Goal: Transaction & Acquisition: Purchase product/service

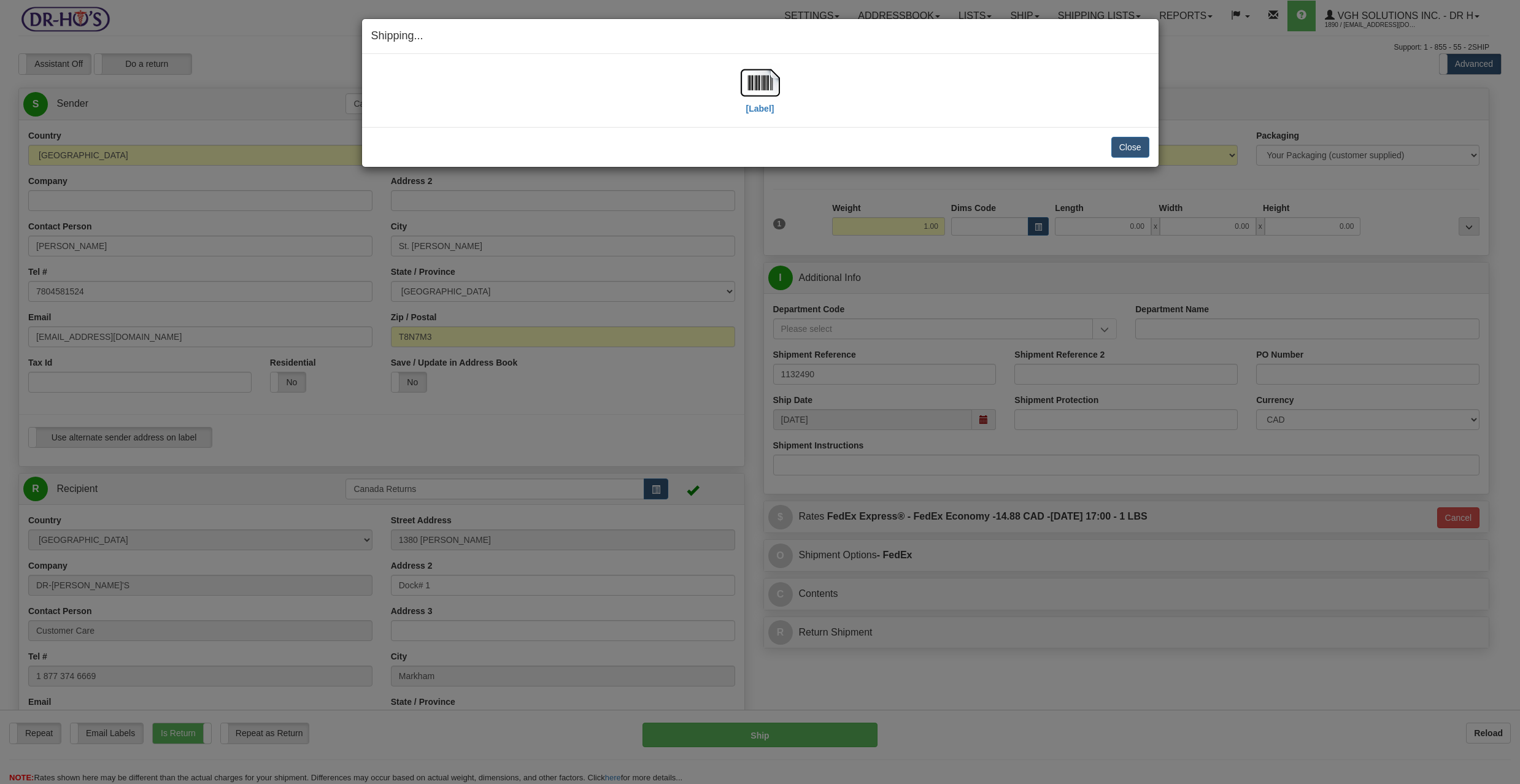
select select "AB"
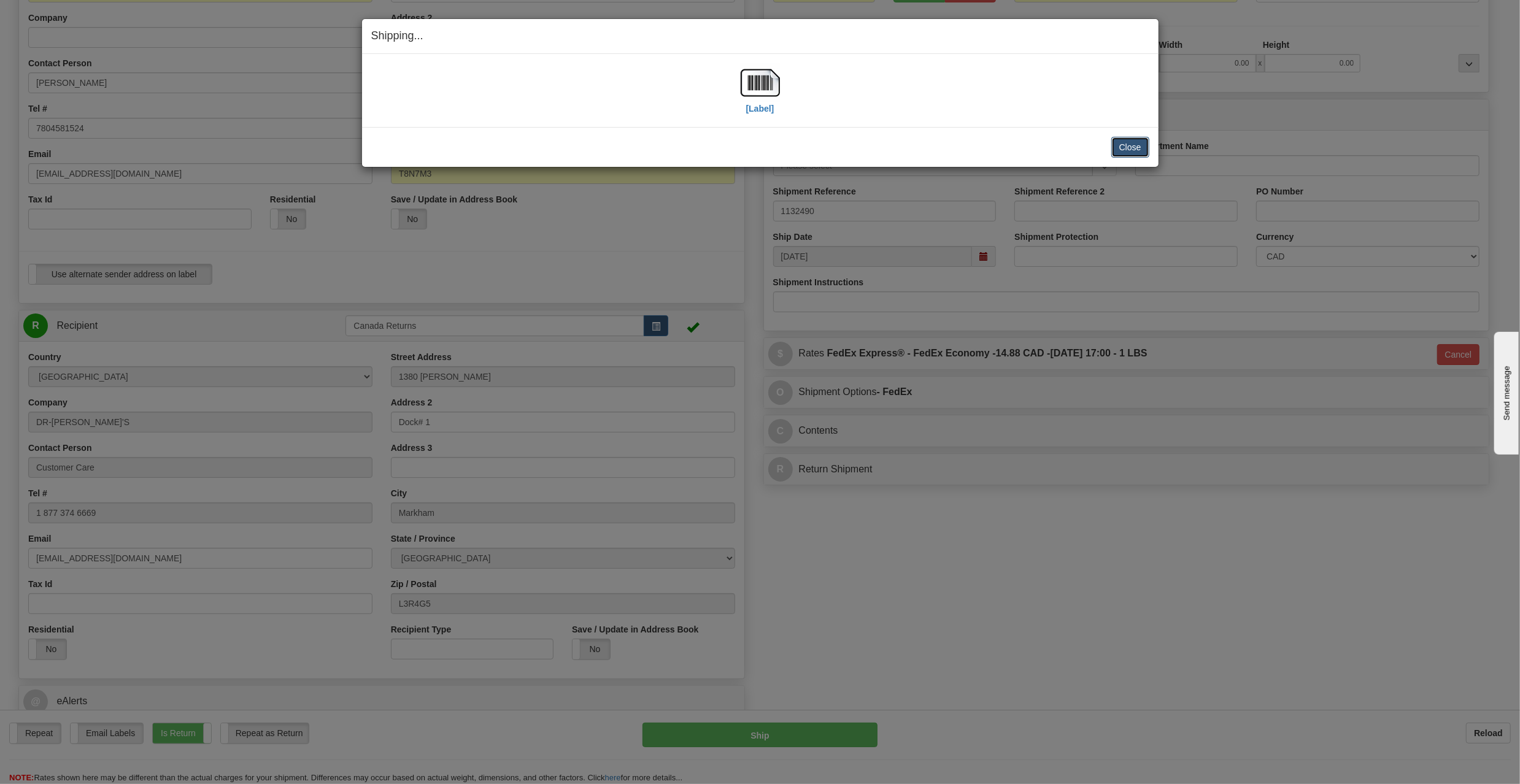
click at [1113, 145] on button "Close" at bounding box center [1130, 147] width 38 height 21
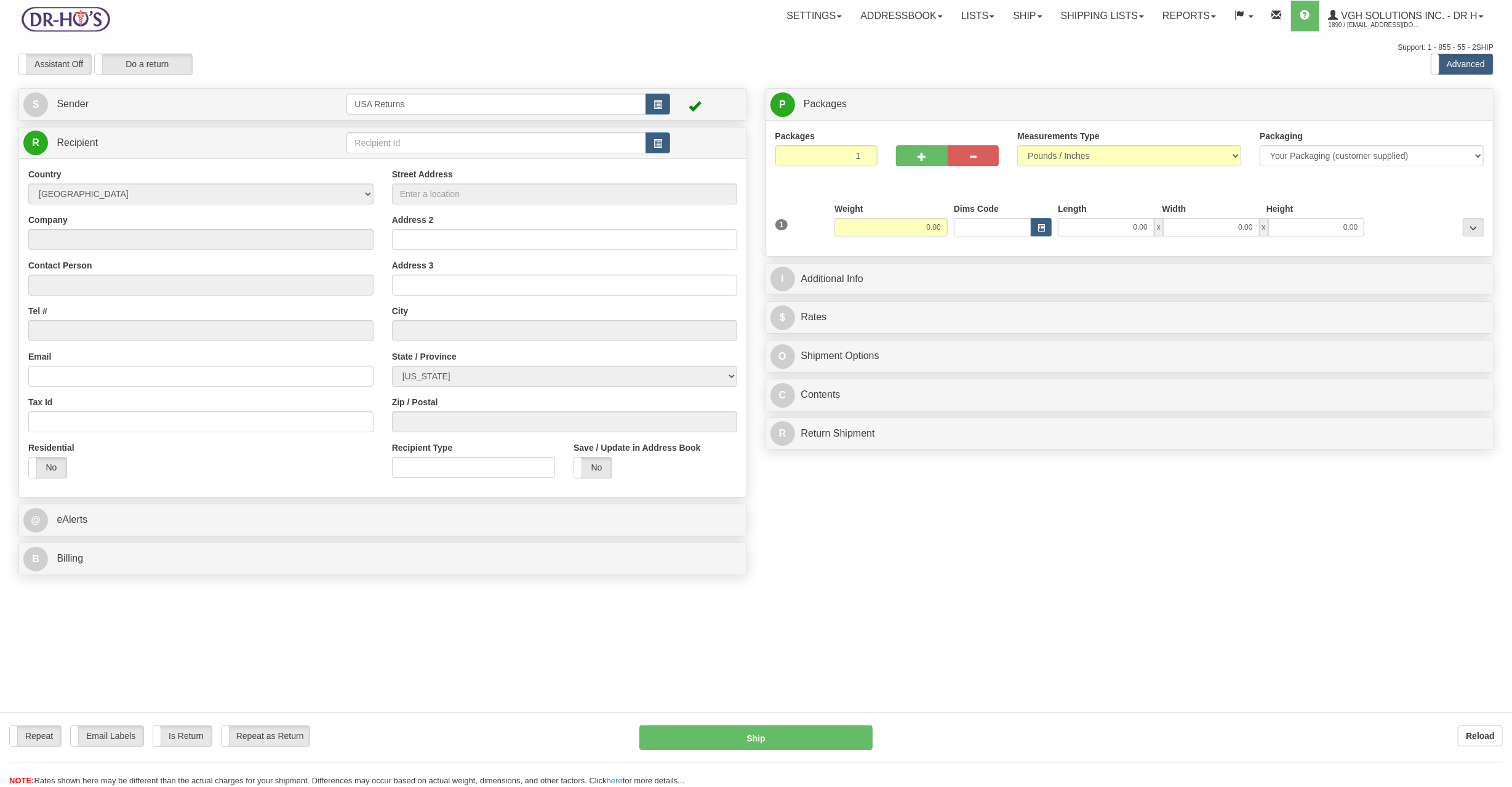
click at [661, 100] on div at bounding box center [756, 394] width 1512 height 787
click at [661, 100] on button "button" at bounding box center [657, 103] width 24 height 21
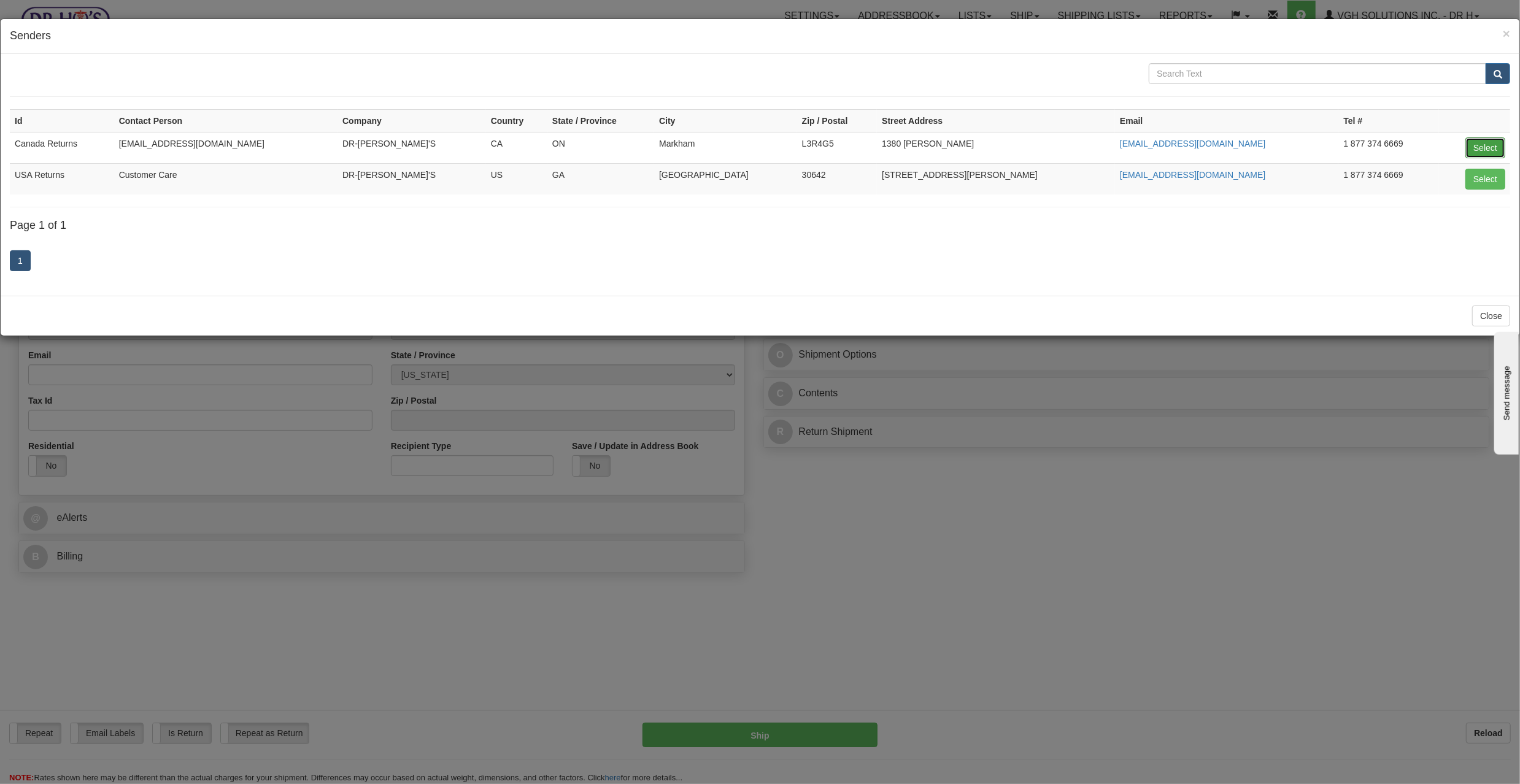
click at [1491, 143] on button "Select" at bounding box center [1485, 147] width 40 height 21
type input "Canada Returns"
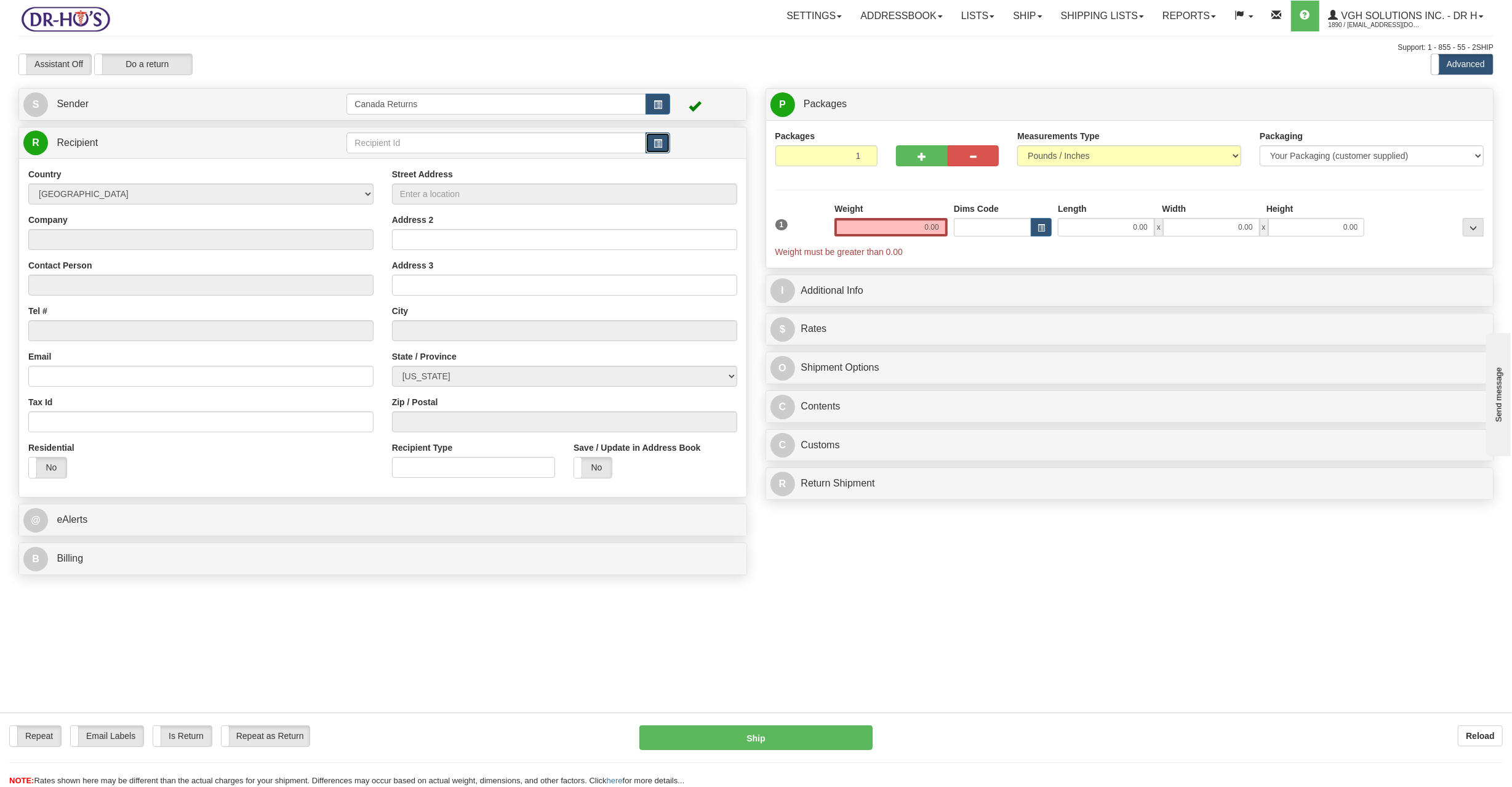
click at [655, 146] on span "button" at bounding box center [658, 143] width 9 height 8
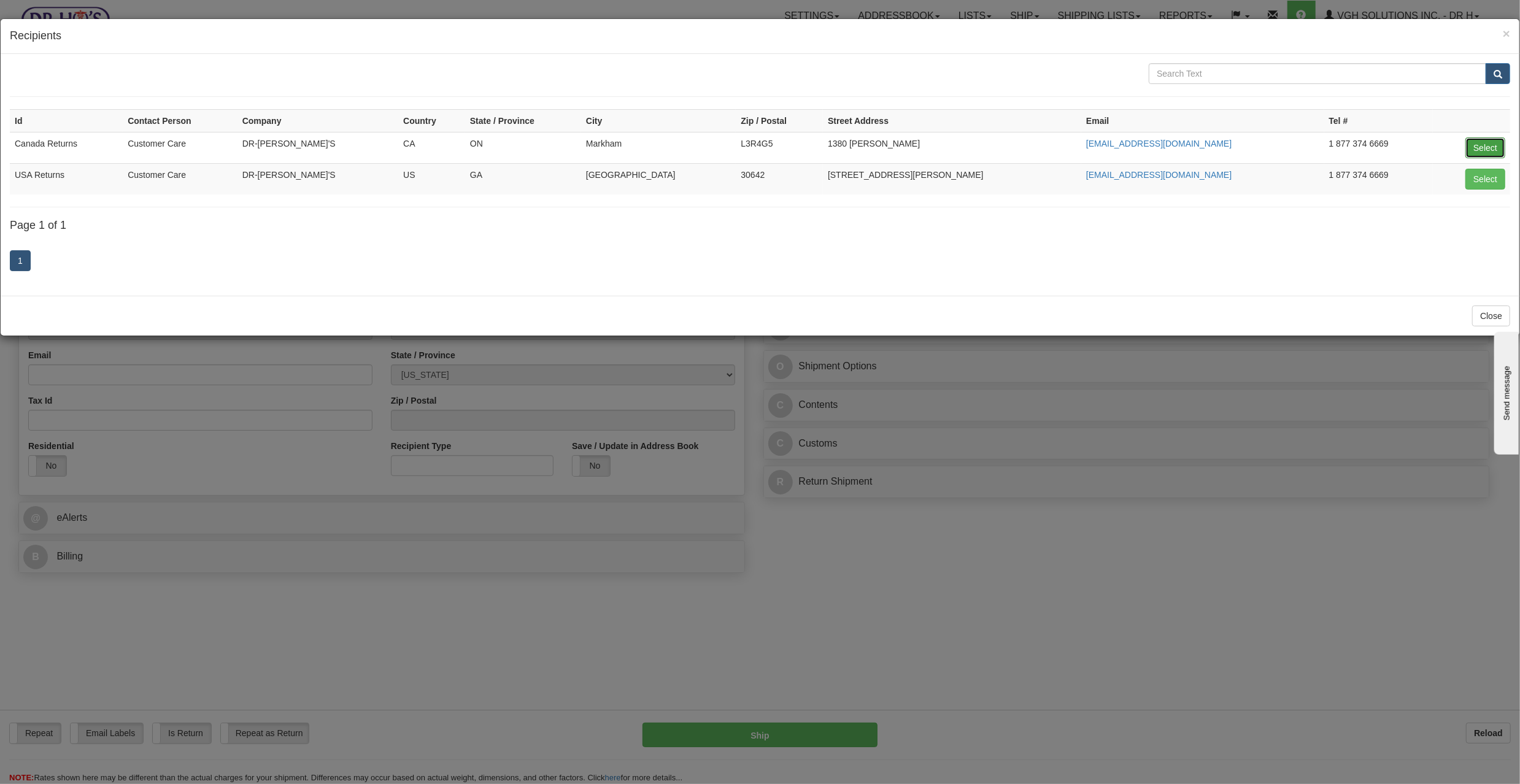
click at [1488, 149] on button "Select" at bounding box center [1485, 147] width 40 height 21
type input "Canada Returns"
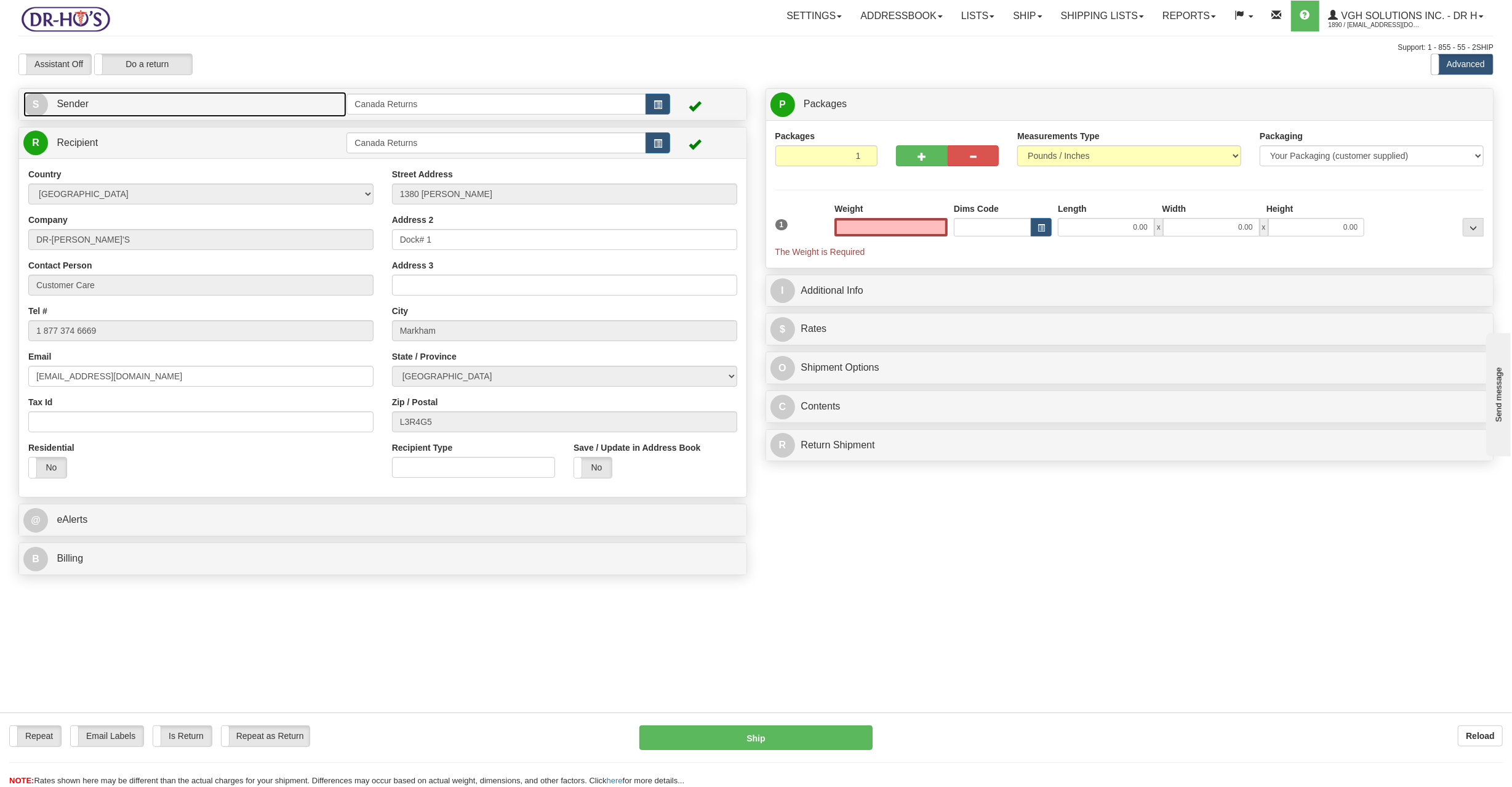
type input "0.00"
click at [301, 105] on link "S Sender" at bounding box center [184, 104] width 323 height 25
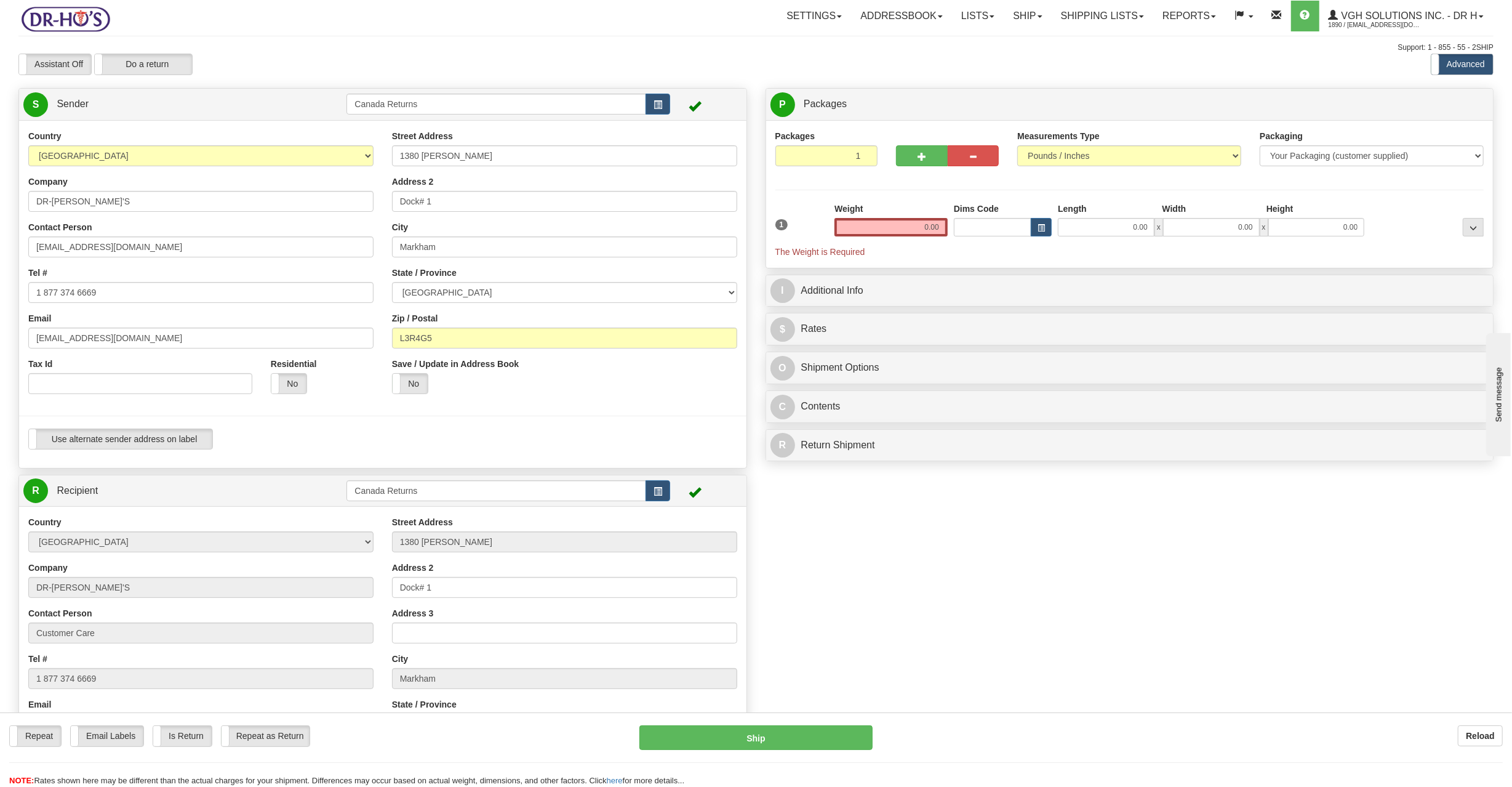
click at [213, 186] on div "Company DR-[PERSON_NAME]'S" at bounding box center [201, 194] width 345 height 36
click at [213, 195] on input "DR-[PERSON_NAME]'S" at bounding box center [201, 201] width 345 height 21
click at [214, 195] on input "DR-[PERSON_NAME]'S" at bounding box center [201, 201] width 345 height 21
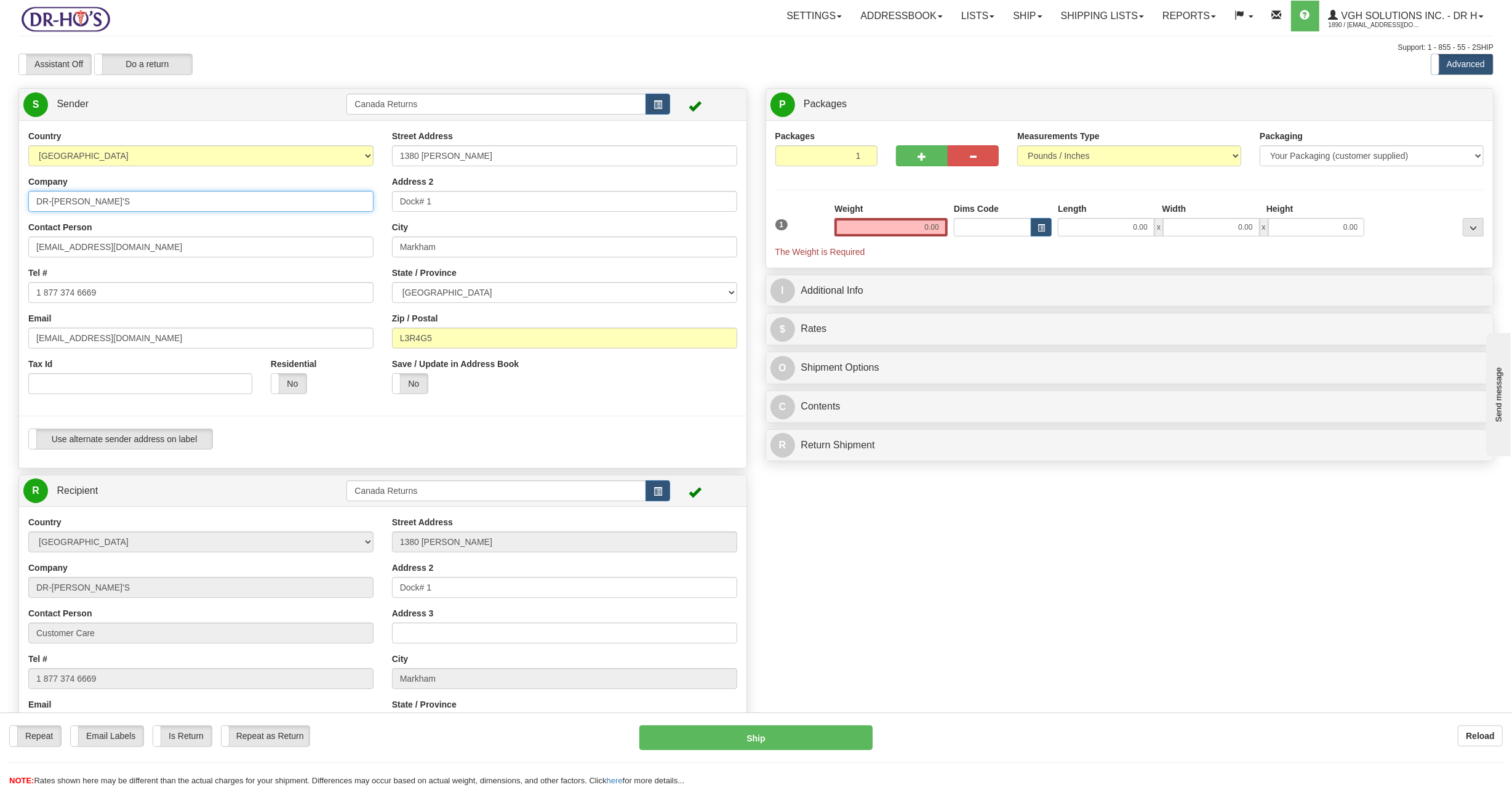
click at [214, 195] on input "DR-[PERSON_NAME]'S" at bounding box center [201, 201] width 345 height 21
click at [219, 234] on div "Contact Person [EMAIL_ADDRESS][DOMAIN_NAME]" at bounding box center [201, 239] width 345 height 36
click at [219, 235] on div "Contact Person [EMAIL_ADDRESS][DOMAIN_NAME]" at bounding box center [201, 239] width 345 height 36
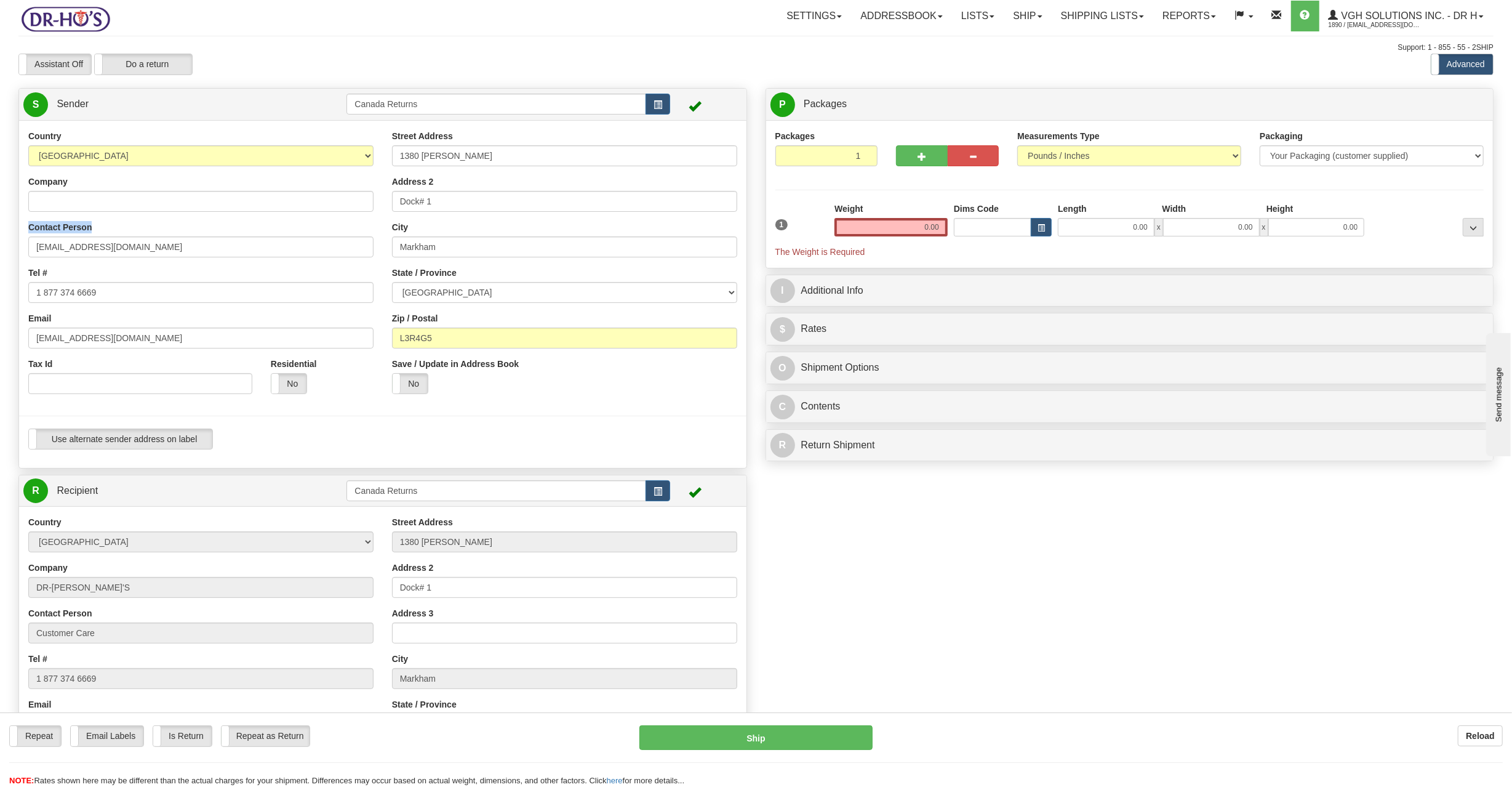
click at [219, 235] on div "Contact Person [EMAIL_ADDRESS][DOMAIN_NAME]" at bounding box center [201, 239] width 345 height 36
click at [212, 246] on input "[EMAIL_ADDRESS][DOMAIN_NAME]" at bounding box center [201, 246] width 345 height 21
click at [212, 247] on input "[EMAIL_ADDRESS][DOMAIN_NAME]" at bounding box center [201, 246] width 345 height 21
paste input "[PERSON_NAME]"
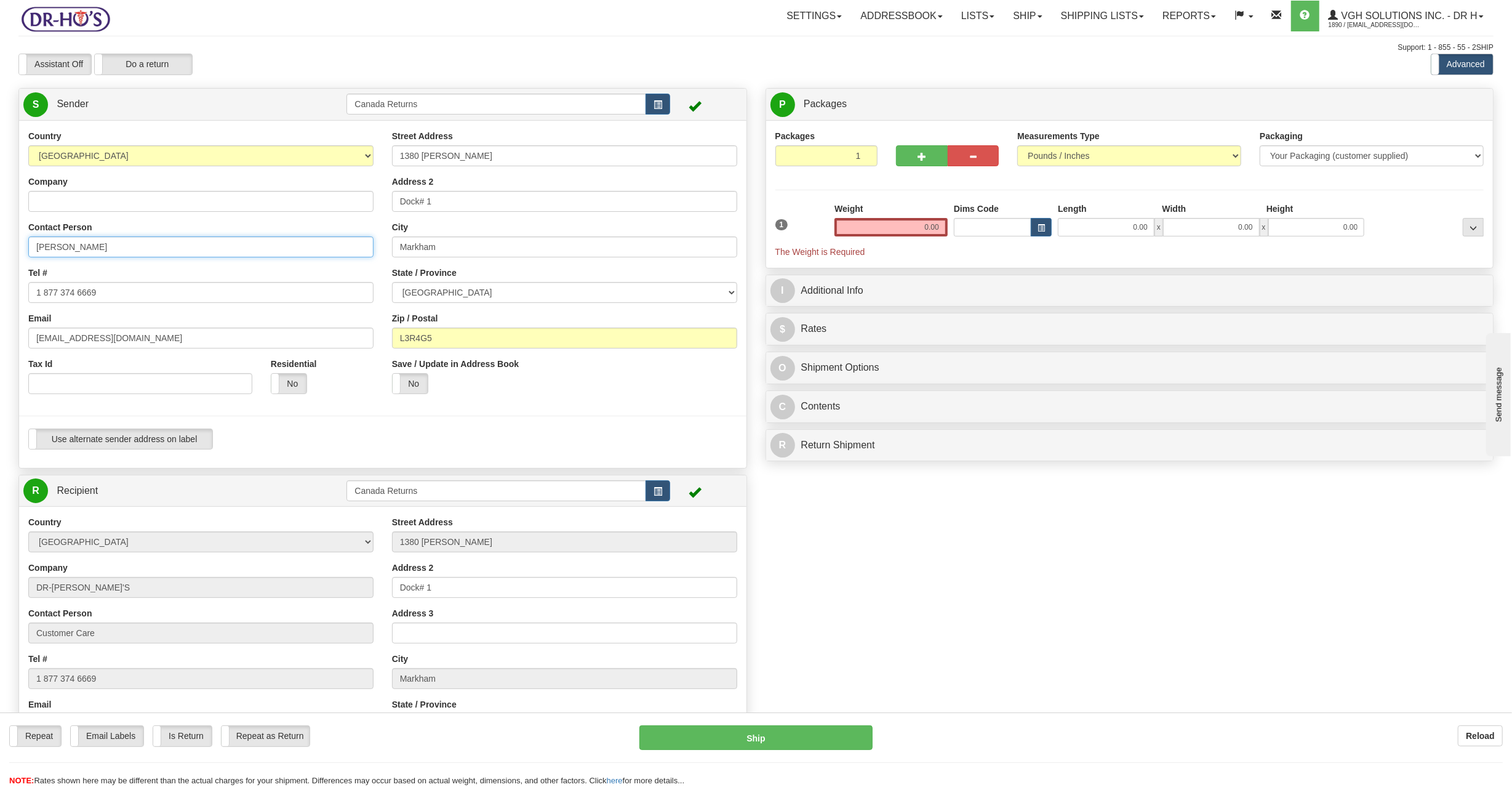
type input "[PERSON_NAME]"
click at [112, 284] on input "1 877 374 6669" at bounding box center [201, 292] width 345 height 21
paste input "7803076048"
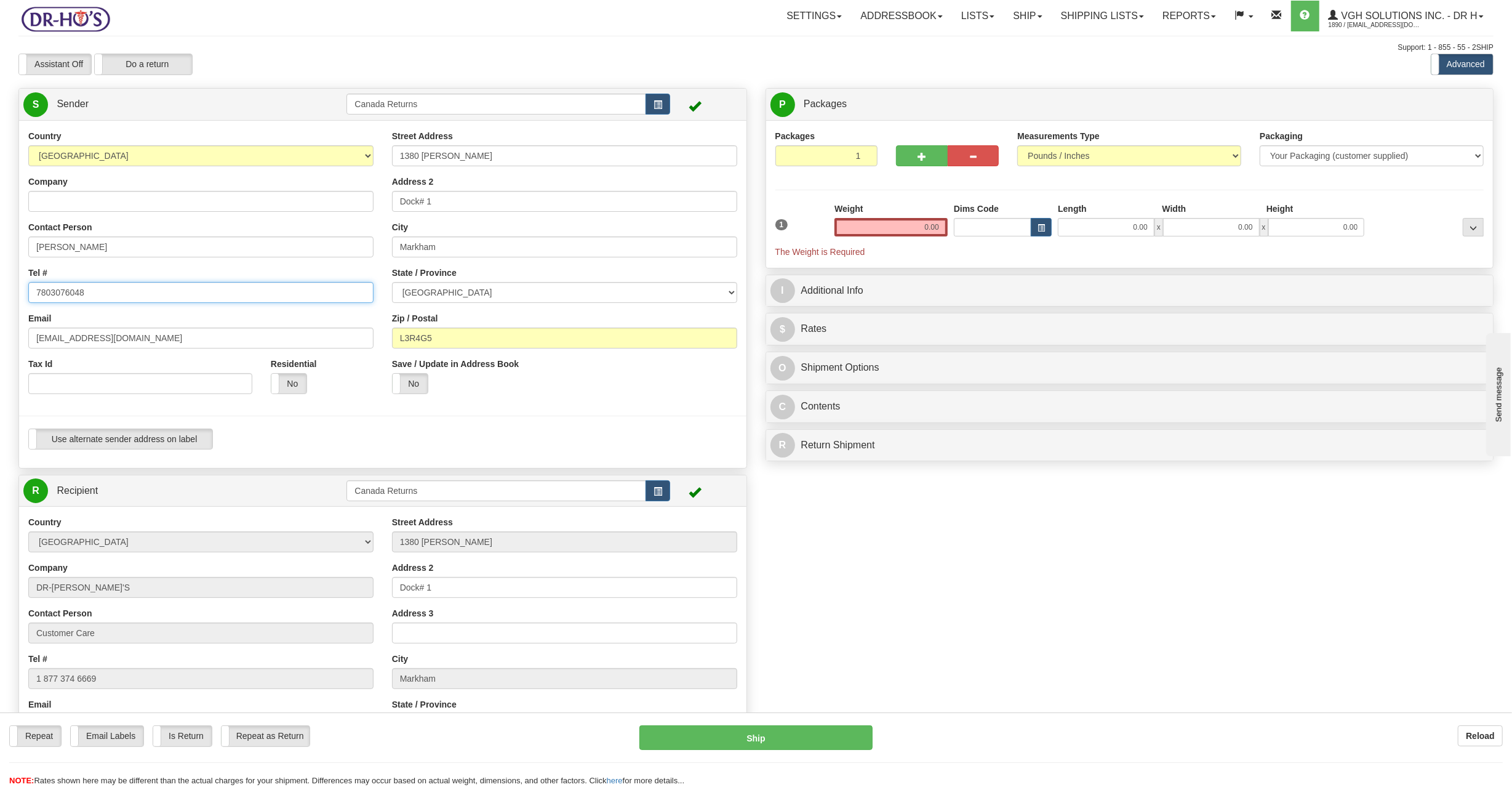
type input "7803076048"
click at [161, 337] on input "[EMAIL_ADDRESS][DOMAIN_NAME]" at bounding box center [201, 337] width 345 height 21
click at [161, 336] on input "[EMAIL_ADDRESS][DOMAIN_NAME]" at bounding box center [201, 337] width 345 height 21
paste input "[EMAIL_ADDRESS]"
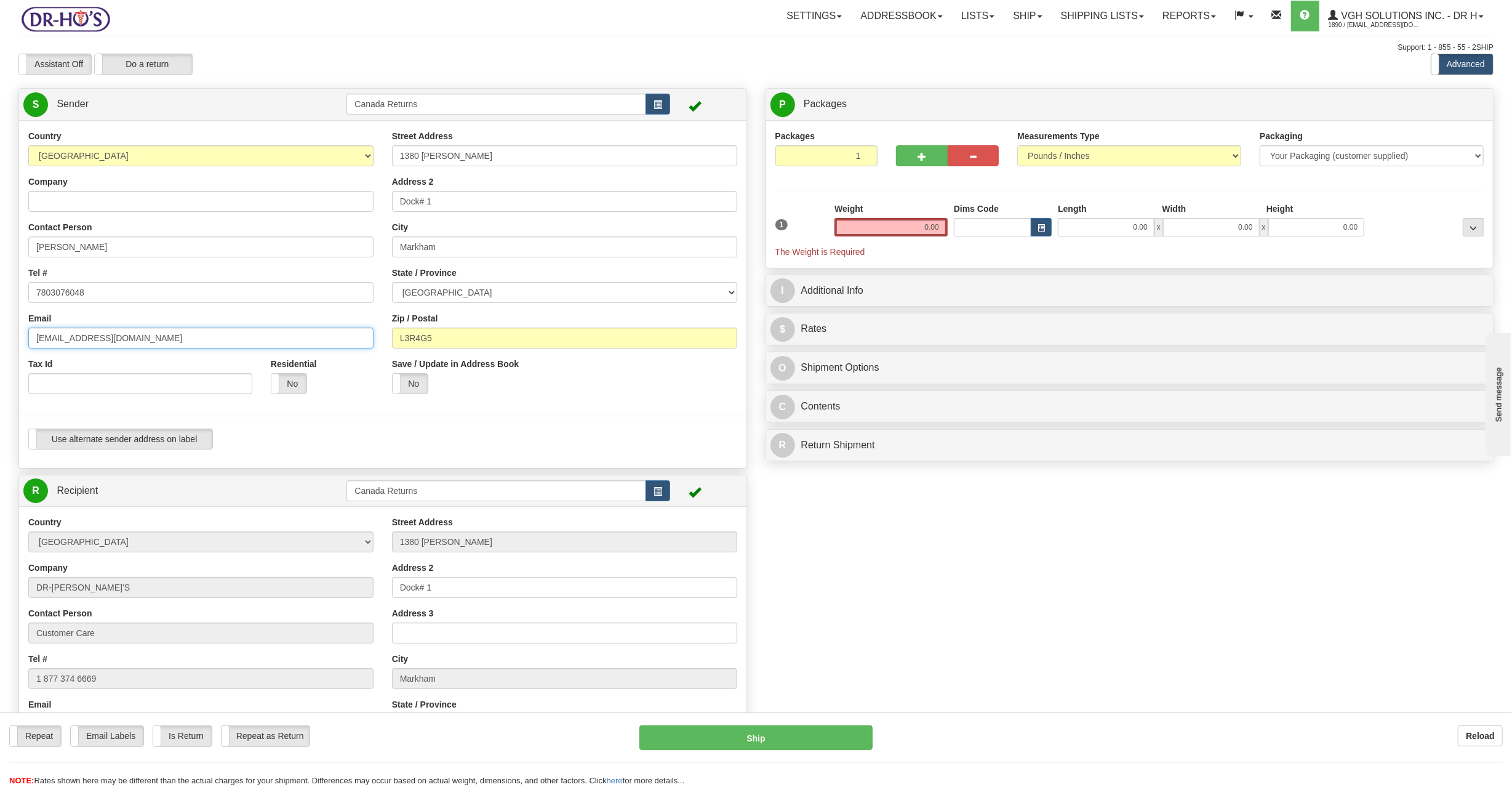
type input "[EMAIL_ADDRESS][DOMAIN_NAME]"
click at [907, 234] on input "0.00" at bounding box center [891, 227] width 113 height 18
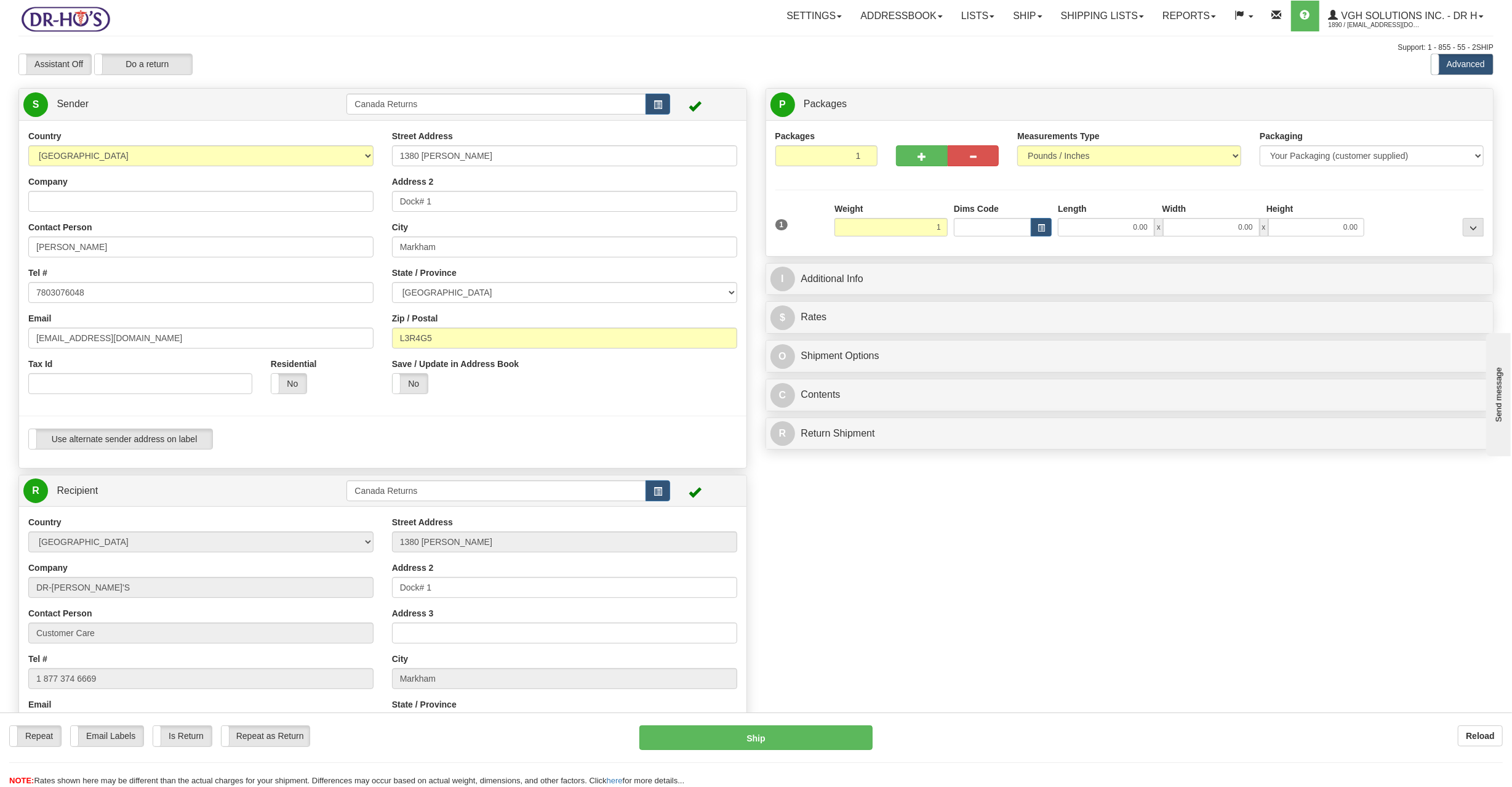
type input "1.00"
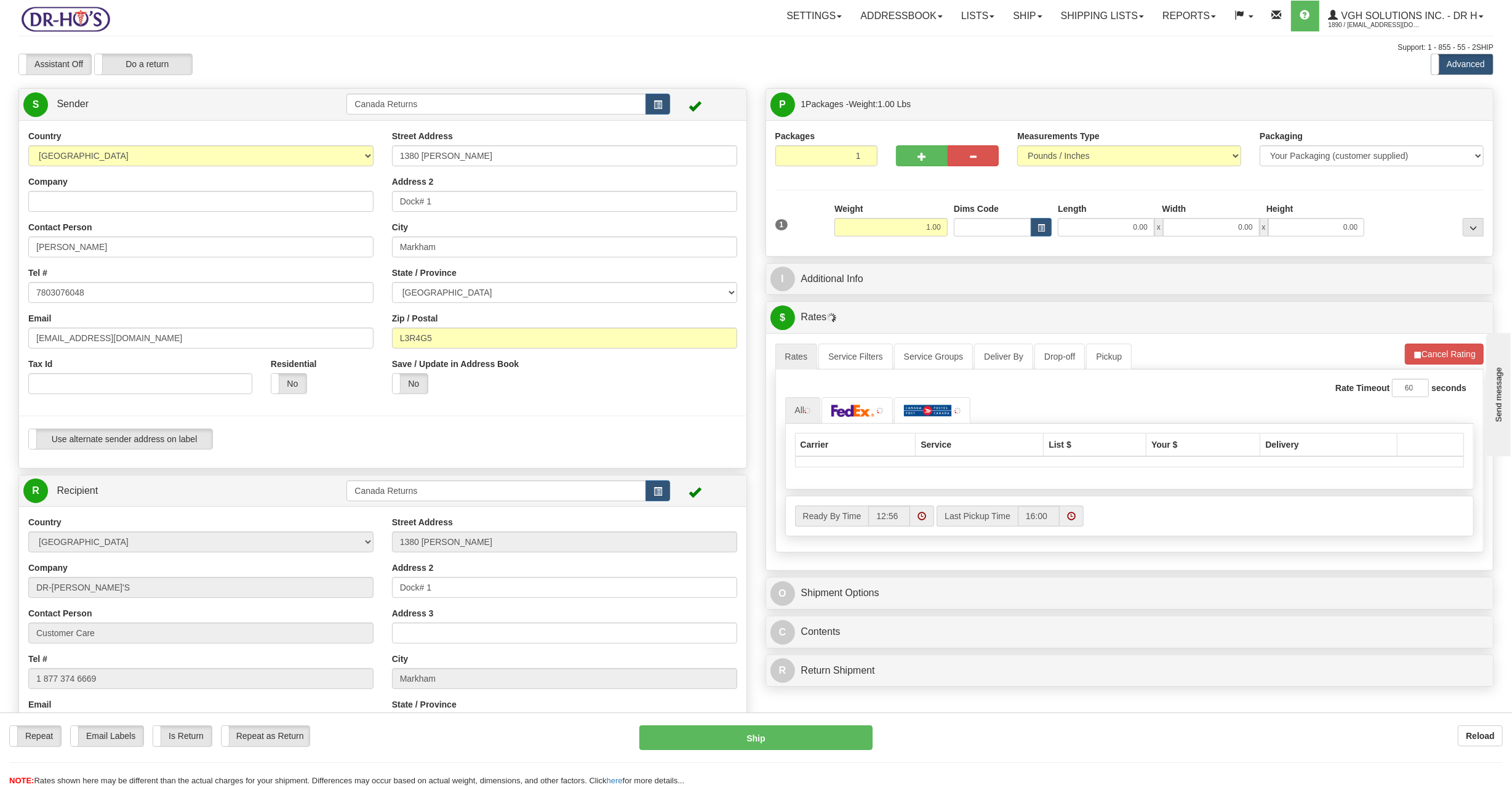
click at [981, 516] on div "Create a label for the return Create Pickup Without Label S" at bounding box center [756, 508] width 1494 height 841
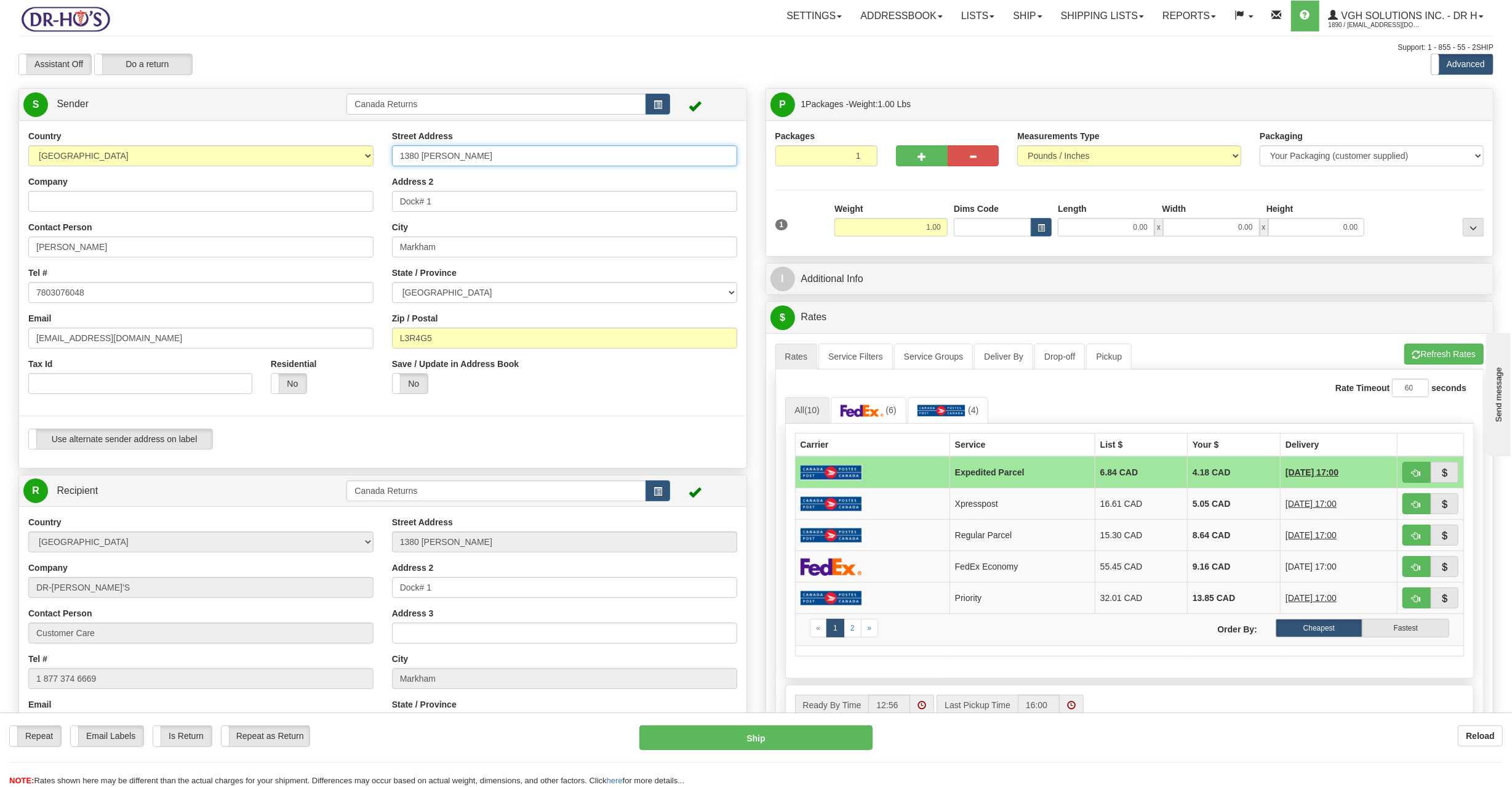
click at [463, 158] on input "1380 [PERSON_NAME]" at bounding box center [564, 156] width 345 height 21
paste input "9811 107 ST"
type input "9811 107 ST"
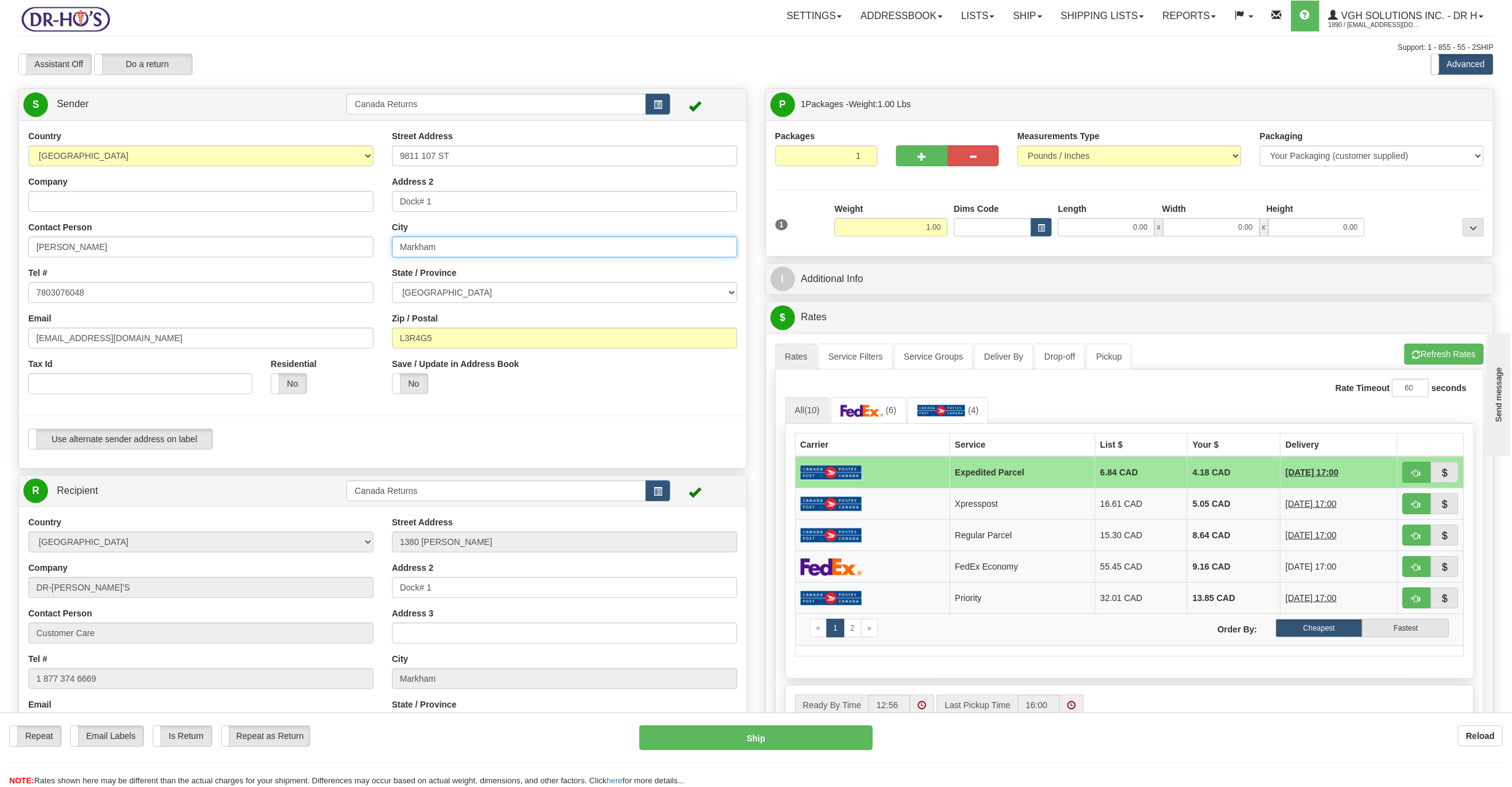
click at [530, 250] on input "Markham" at bounding box center [564, 246] width 345 height 21
paste input "Westlock"
type input "Westlock"
click at [436, 199] on input "Dock# 1" at bounding box center [564, 201] width 345 height 21
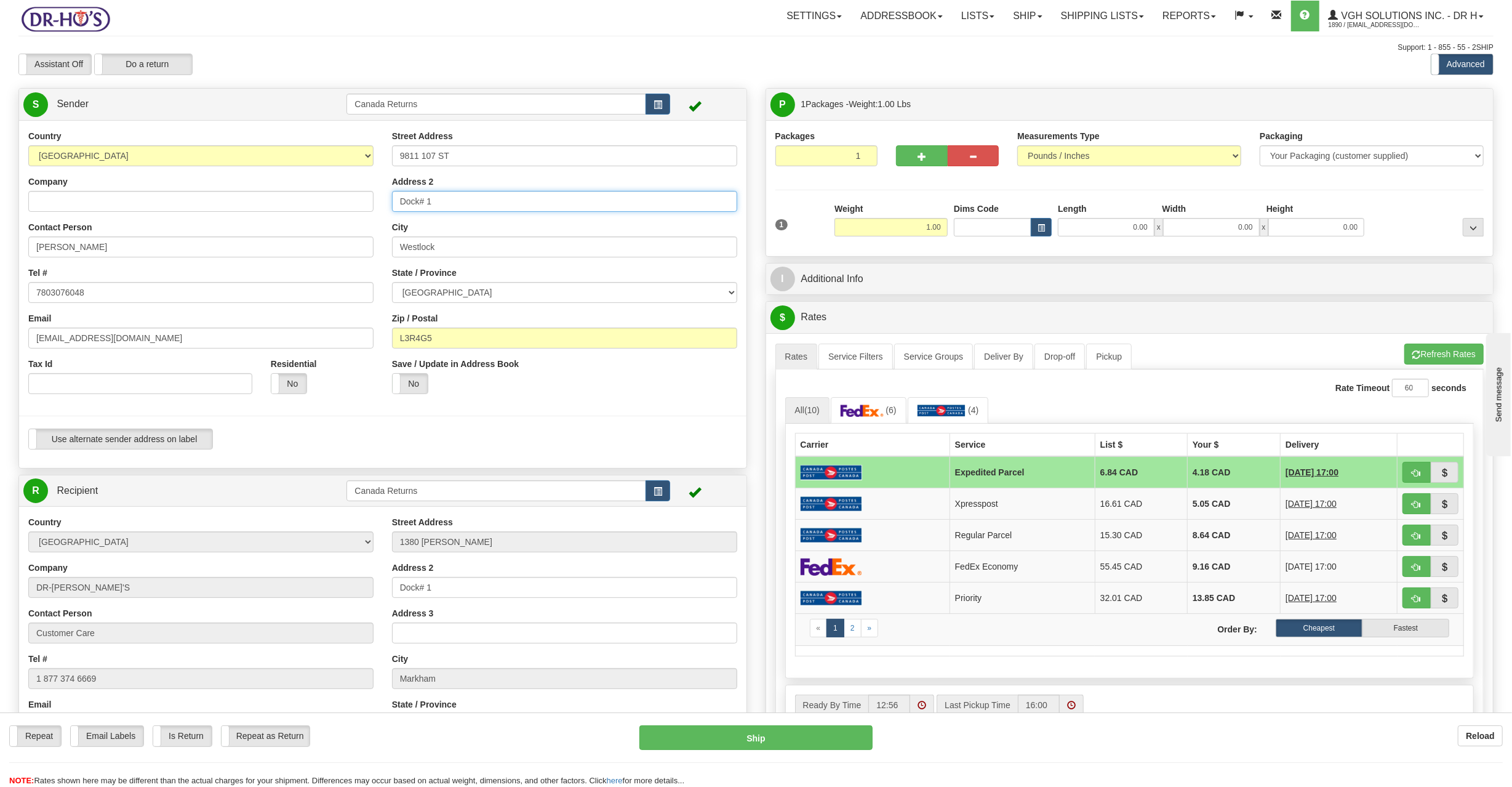
click at [436, 199] on input "Dock# 1" at bounding box center [564, 201] width 345 height 21
click at [434, 198] on input "Dock# 1" at bounding box center [564, 201] width 345 height 21
click at [433, 198] on input "Dock# 1" at bounding box center [564, 201] width 345 height 21
click at [518, 335] on input "L3R4G5" at bounding box center [564, 337] width 345 height 21
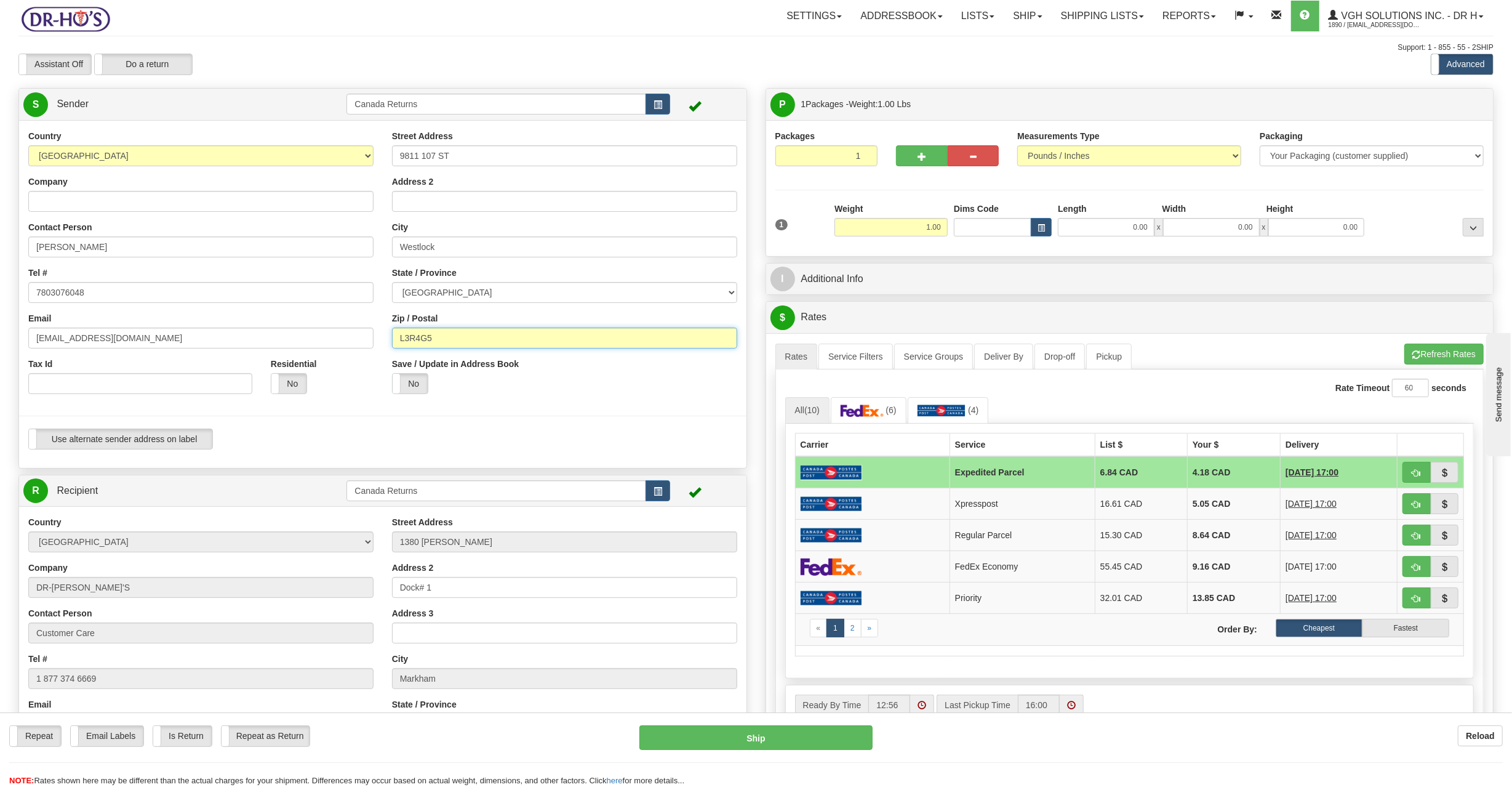
click at [518, 335] on input "L3R4G5" at bounding box center [564, 337] width 345 height 21
paste input "T7P1R9"
type input "T7P1R9"
click at [519, 293] on select "[GEOGRAPHIC_DATA] [GEOGRAPHIC_DATA] [GEOGRAPHIC_DATA] [GEOGRAPHIC_DATA] [GEOGRA…" at bounding box center [564, 292] width 345 height 21
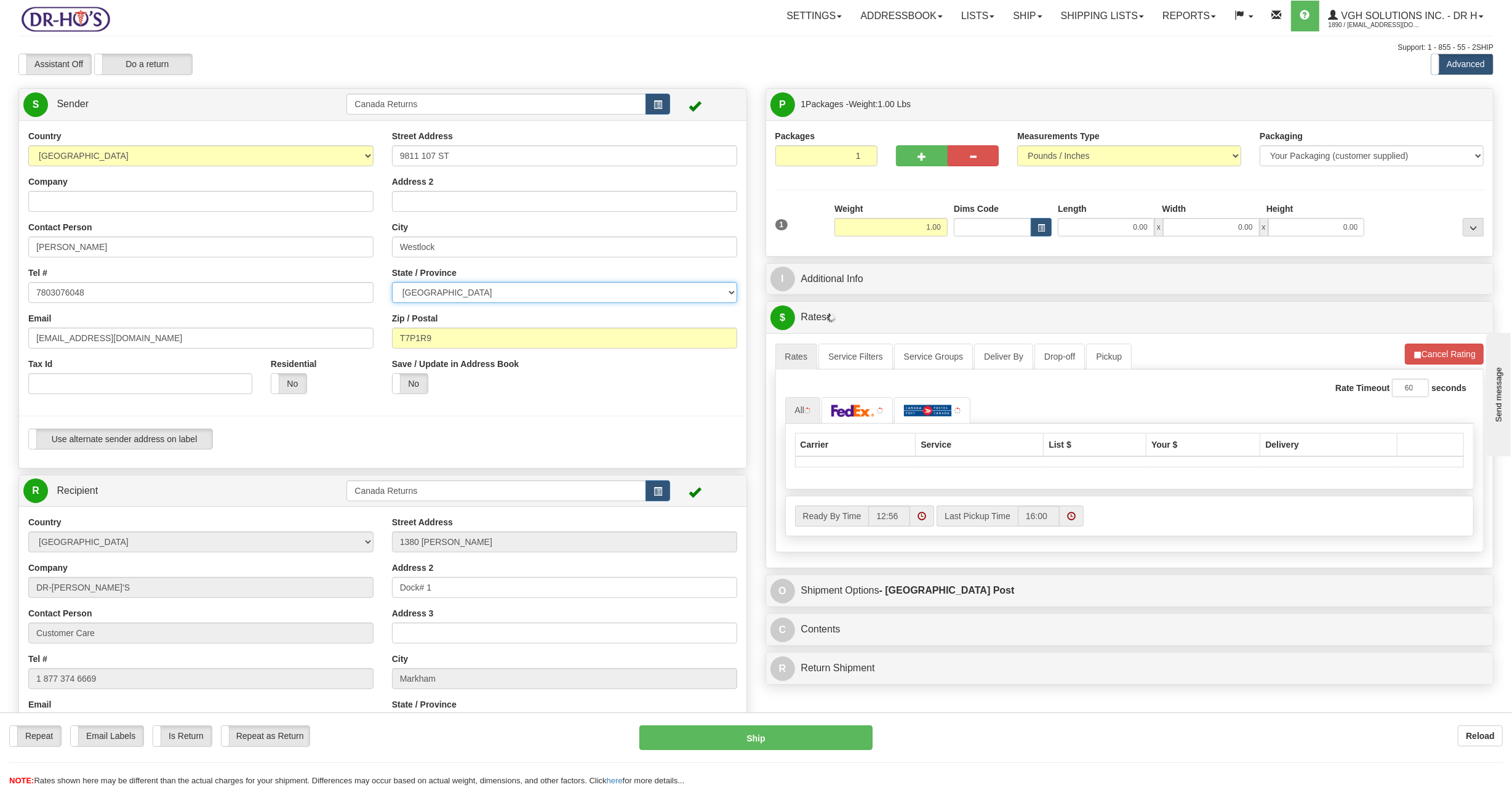
select select "AB"
click at [392, 282] on select "[GEOGRAPHIC_DATA] [GEOGRAPHIC_DATA] [GEOGRAPHIC_DATA] [GEOGRAPHIC_DATA] [GEOGRA…" at bounding box center [564, 292] width 345 height 21
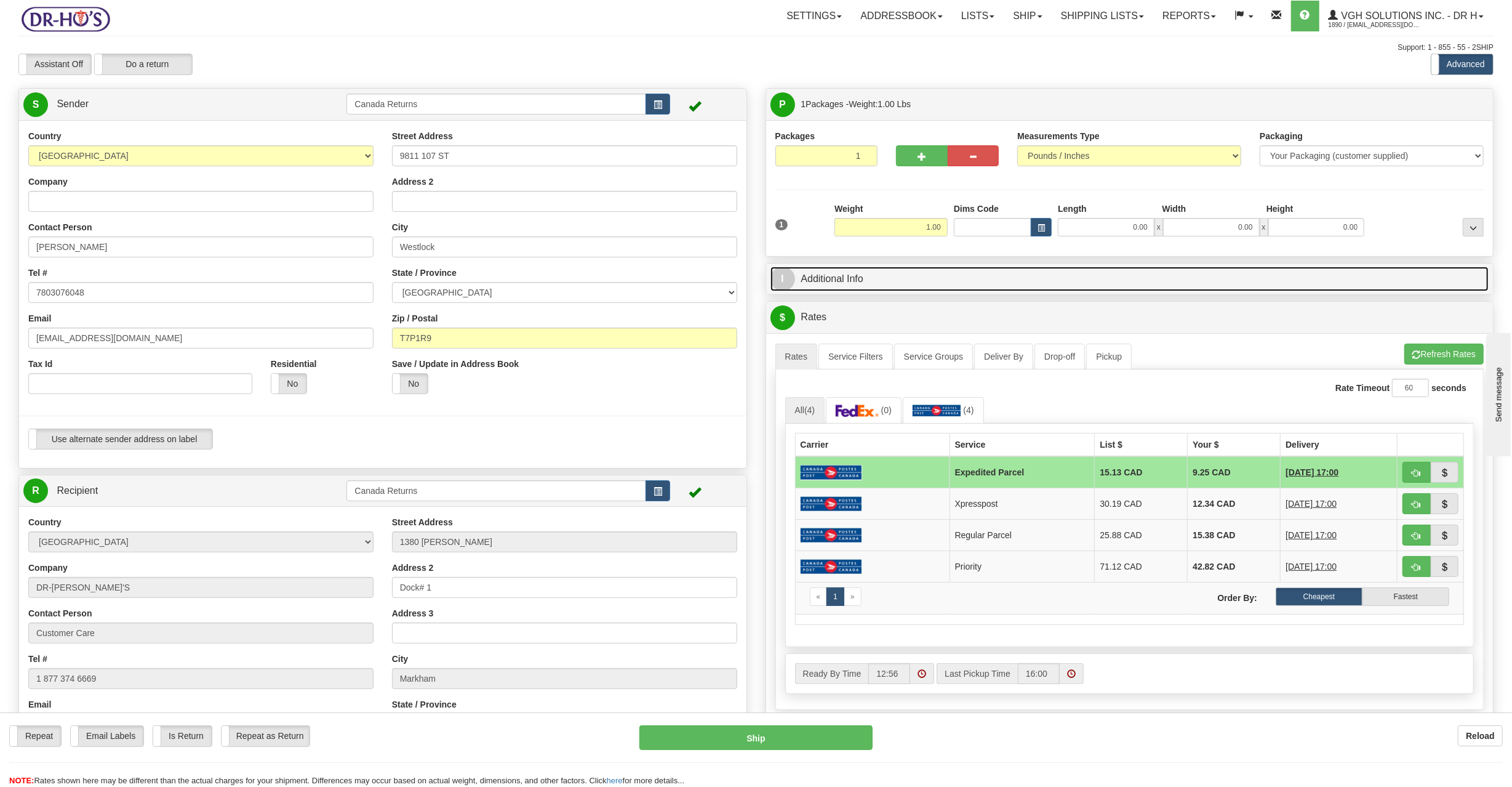
click at [931, 276] on link "I Additional Info" at bounding box center [1129, 280] width 719 height 25
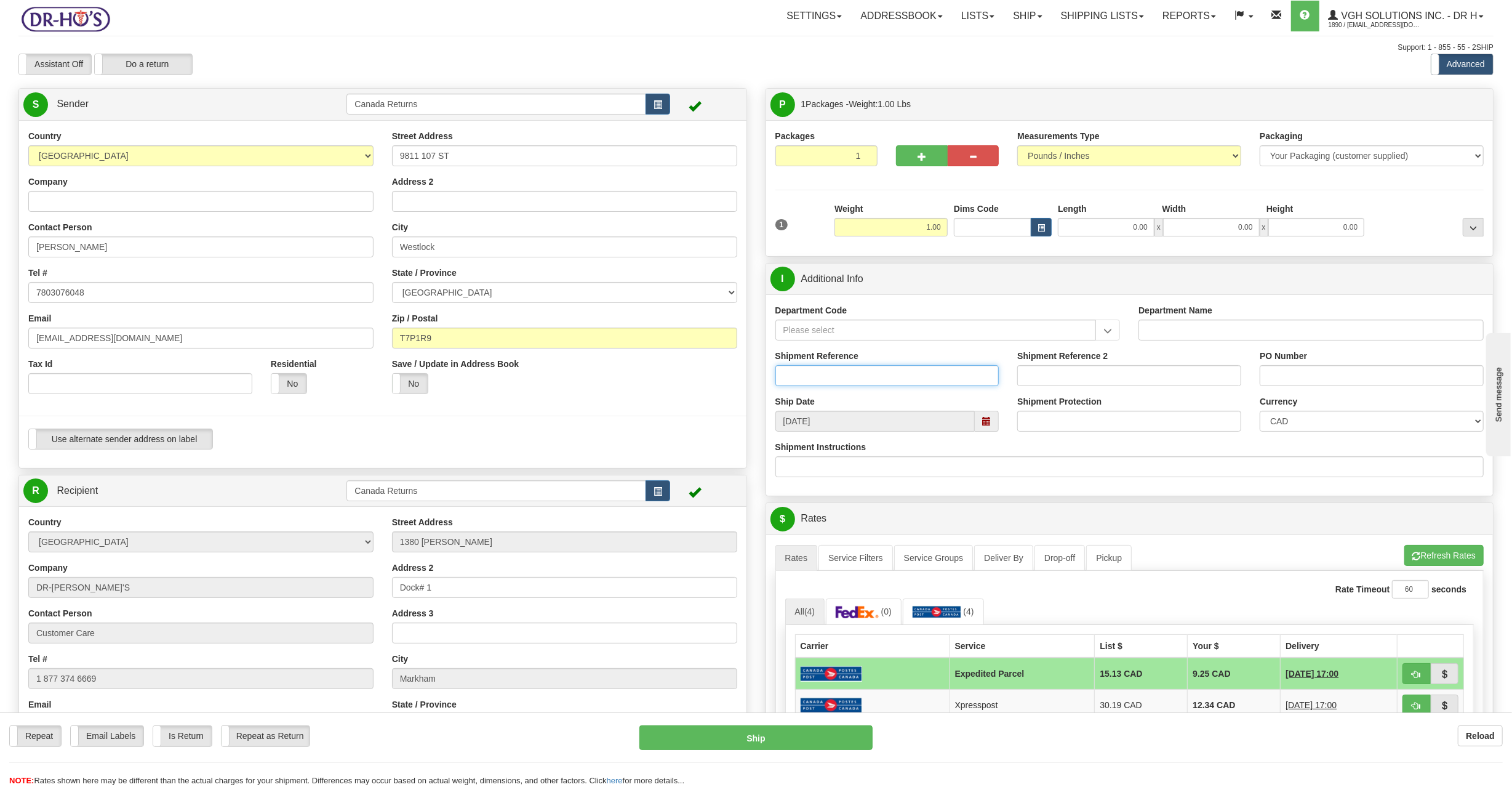
click at [816, 383] on input "Shipment Reference" at bounding box center [887, 375] width 224 height 21
paste input "1184602"
click at [988, 425] on span at bounding box center [987, 422] width 9 height 9
type input "1184602"
click at [904, 539] on td "22" at bounding box center [903, 537] width 21 height 18
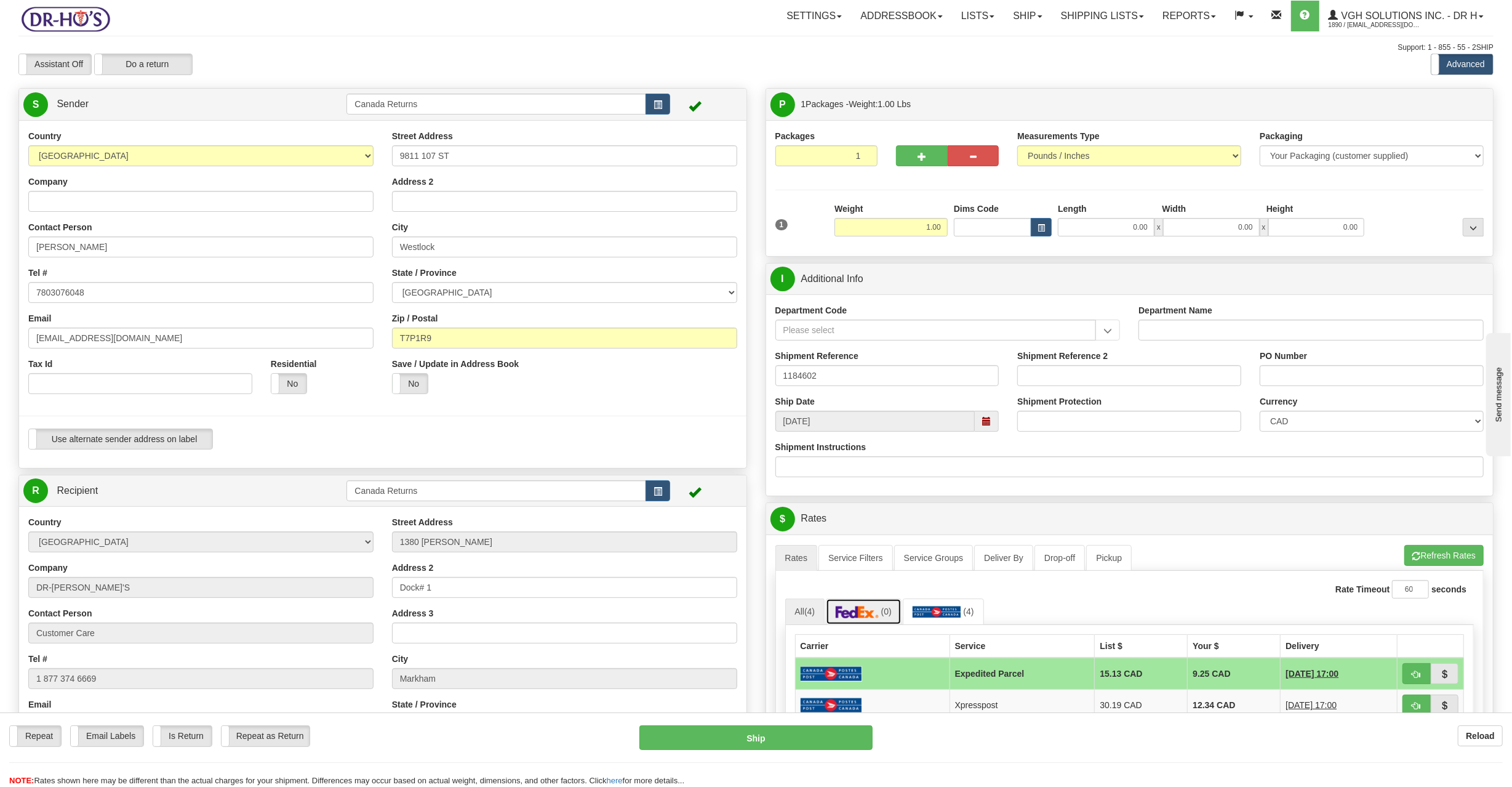
click at [879, 611] on img at bounding box center [857, 612] width 43 height 13
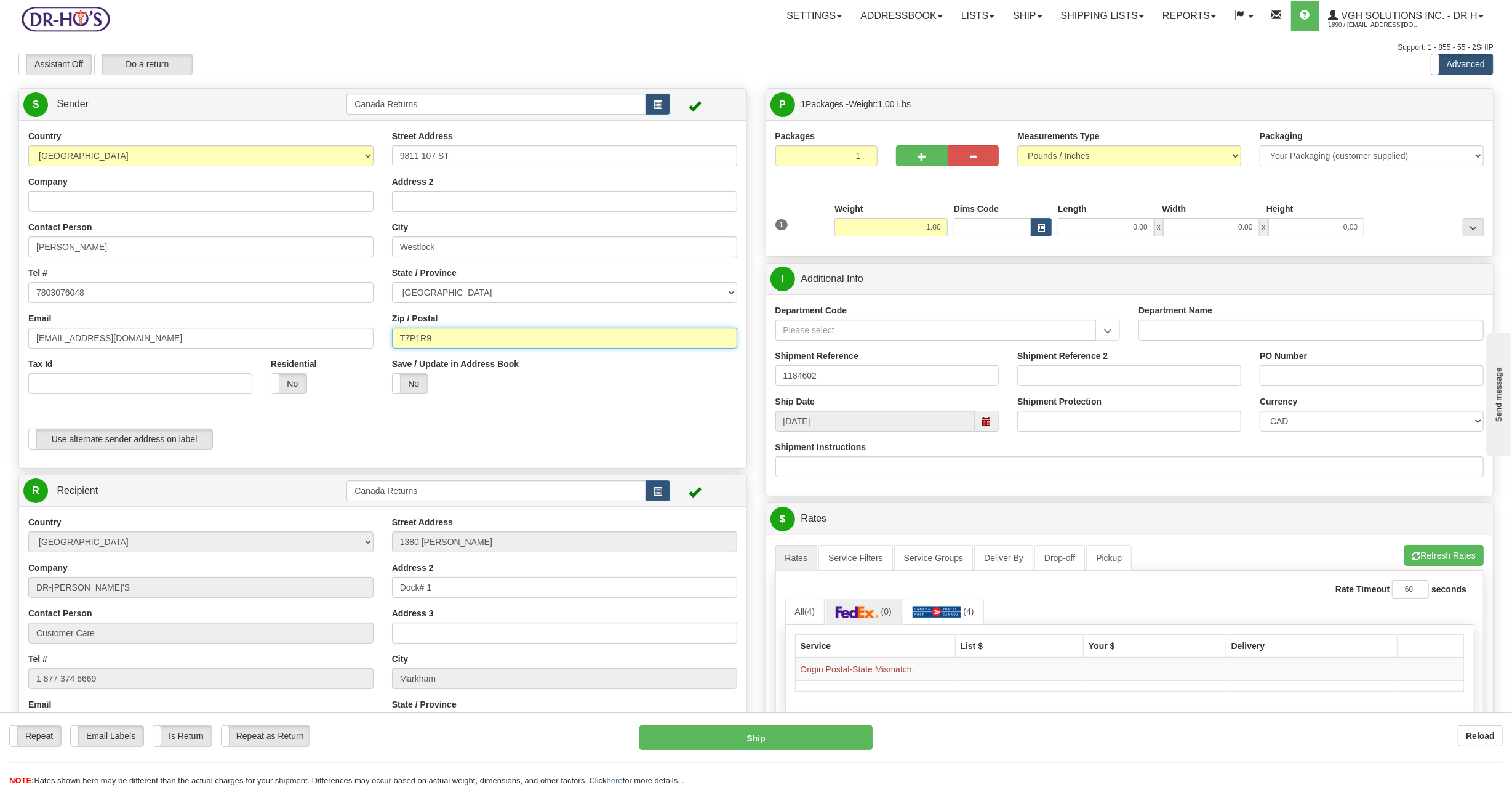
click at [451, 337] on input "T7P1R9" at bounding box center [564, 337] width 345 height 21
click at [495, 400] on div "Save / Update in Address Book Yes No" at bounding box center [473, 380] width 182 height 45
click at [985, 425] on span at bounding box center [987, 422] width 9 height 9
click at [907, 523] on td "15" at bounding box center [903, 518] width 21 height 18
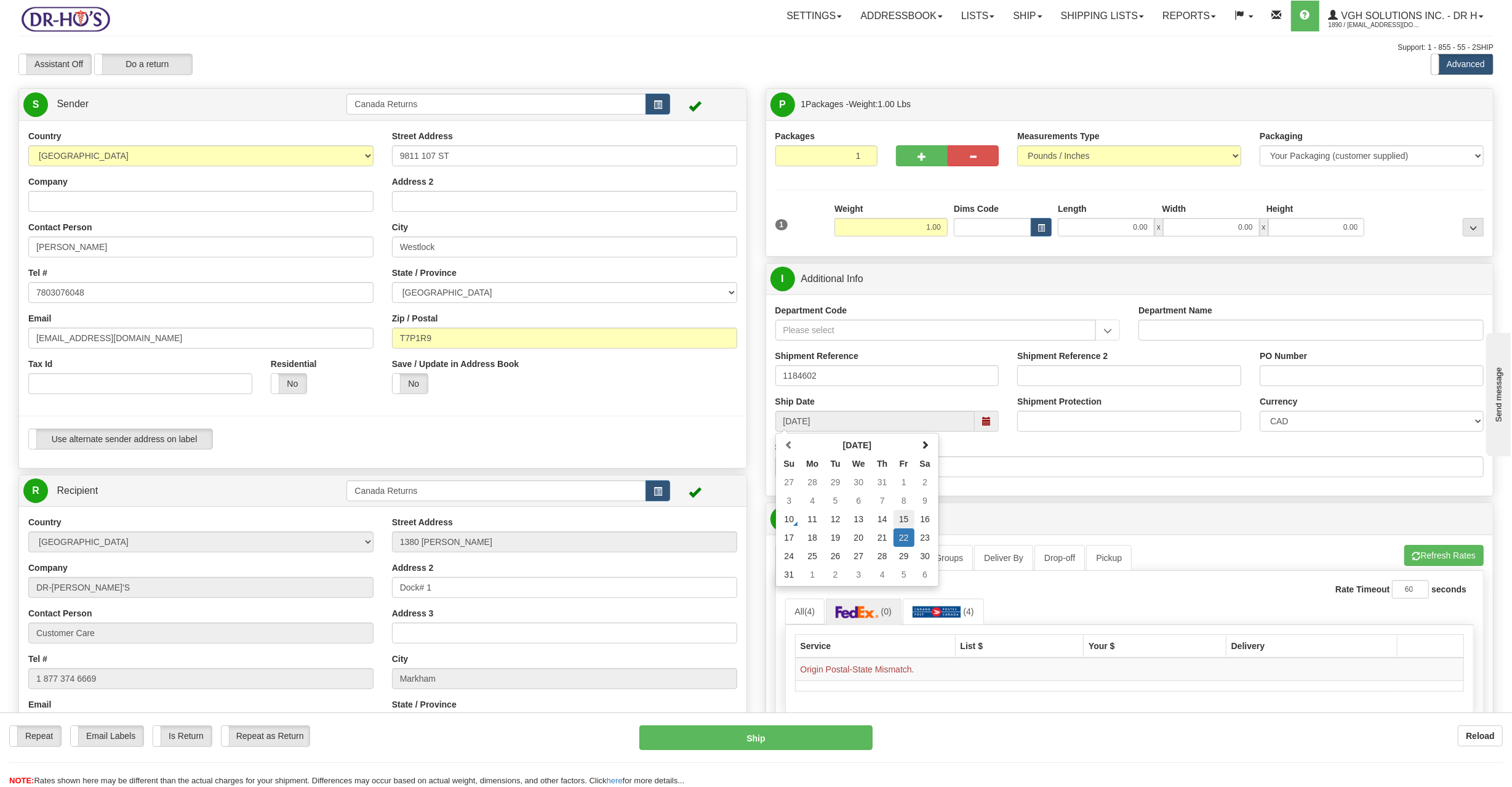
type input "[DATE]"
click at [1419, 555] on button "Refresh Rates" at bounding box center [1444, 555] width 80 height 21
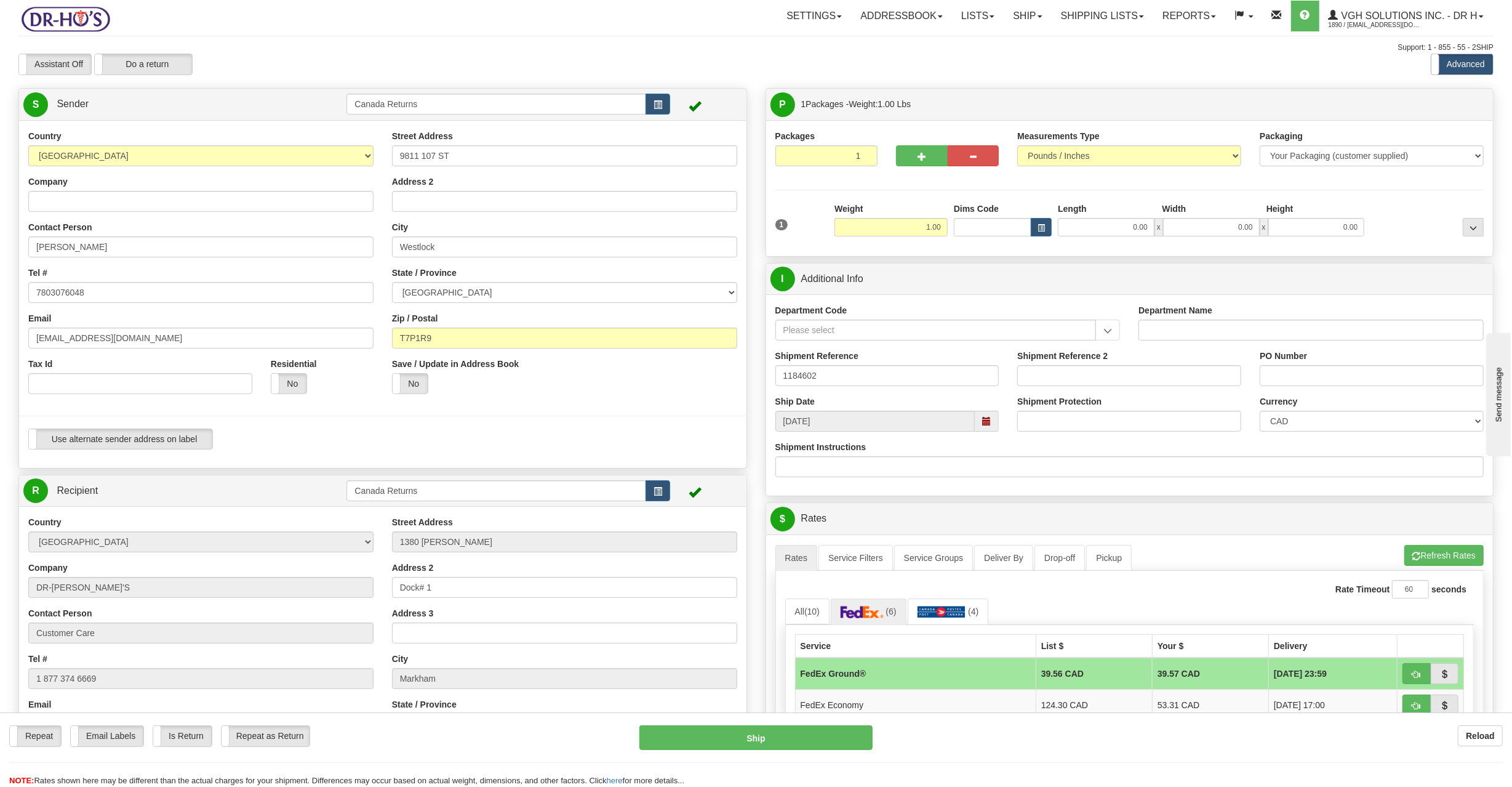
scroll to position [82, 0]
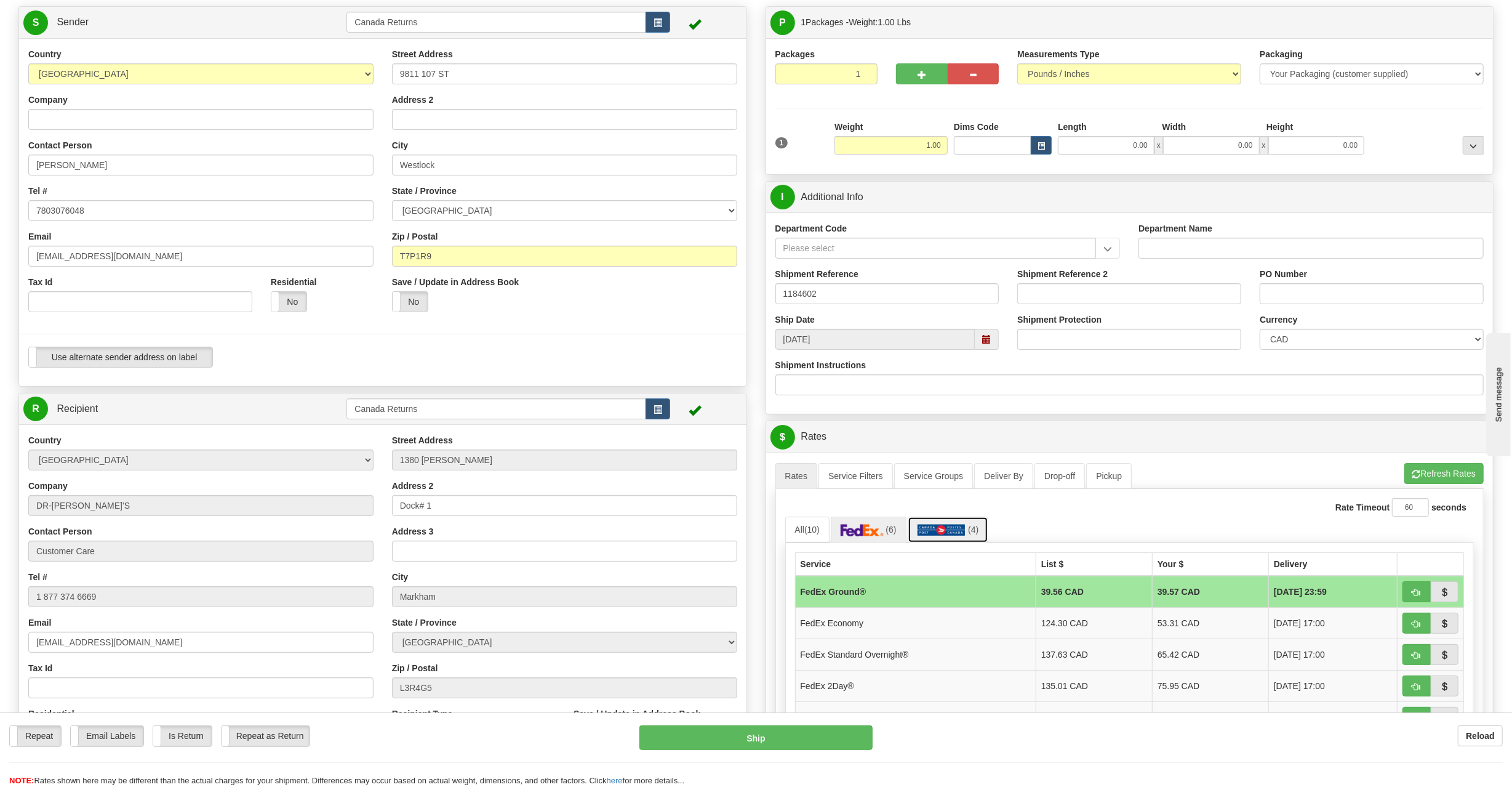
click at [966, 535] on img at bounding box center [942, 530] width 49 height 13
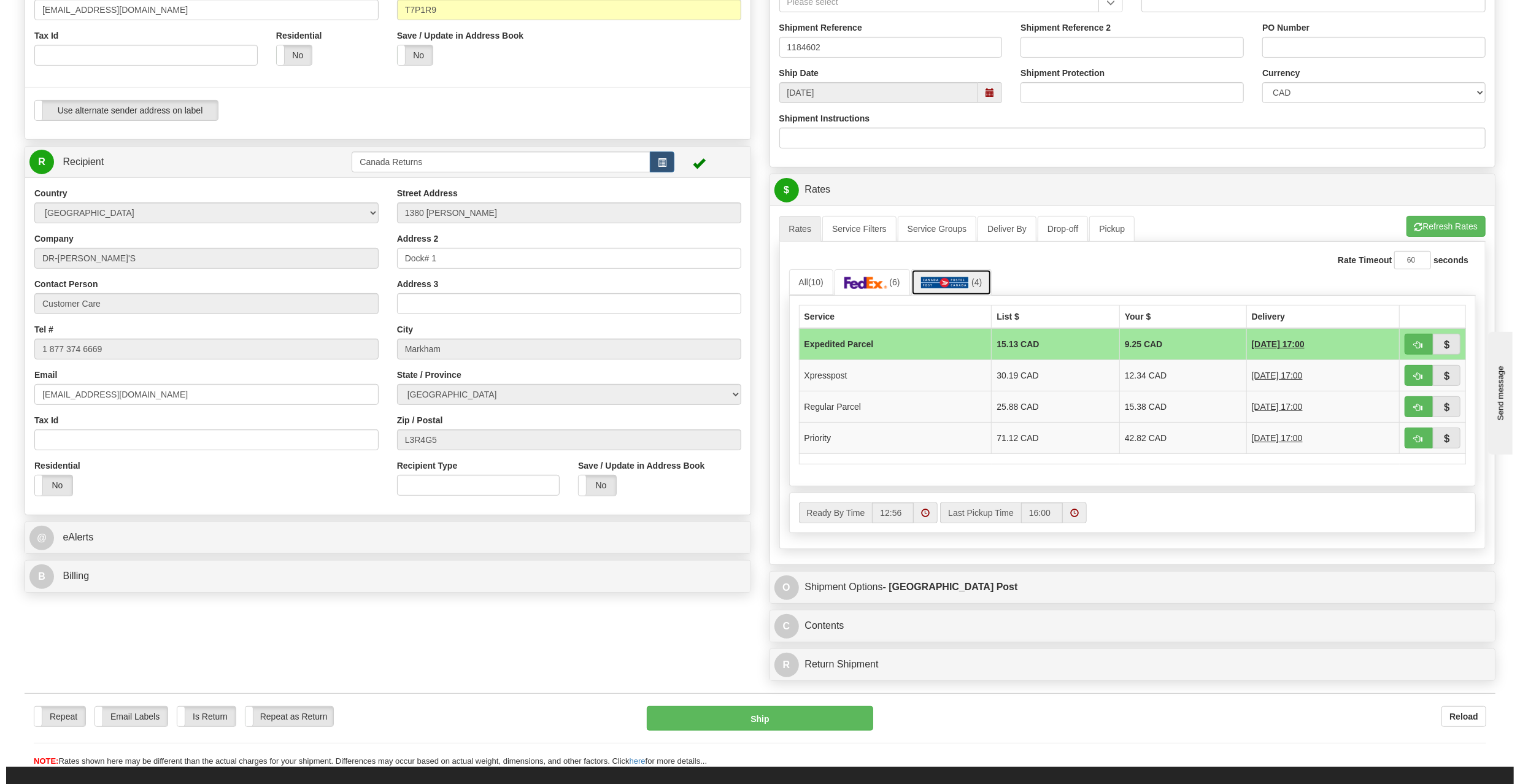
scroll to position [490, 0]
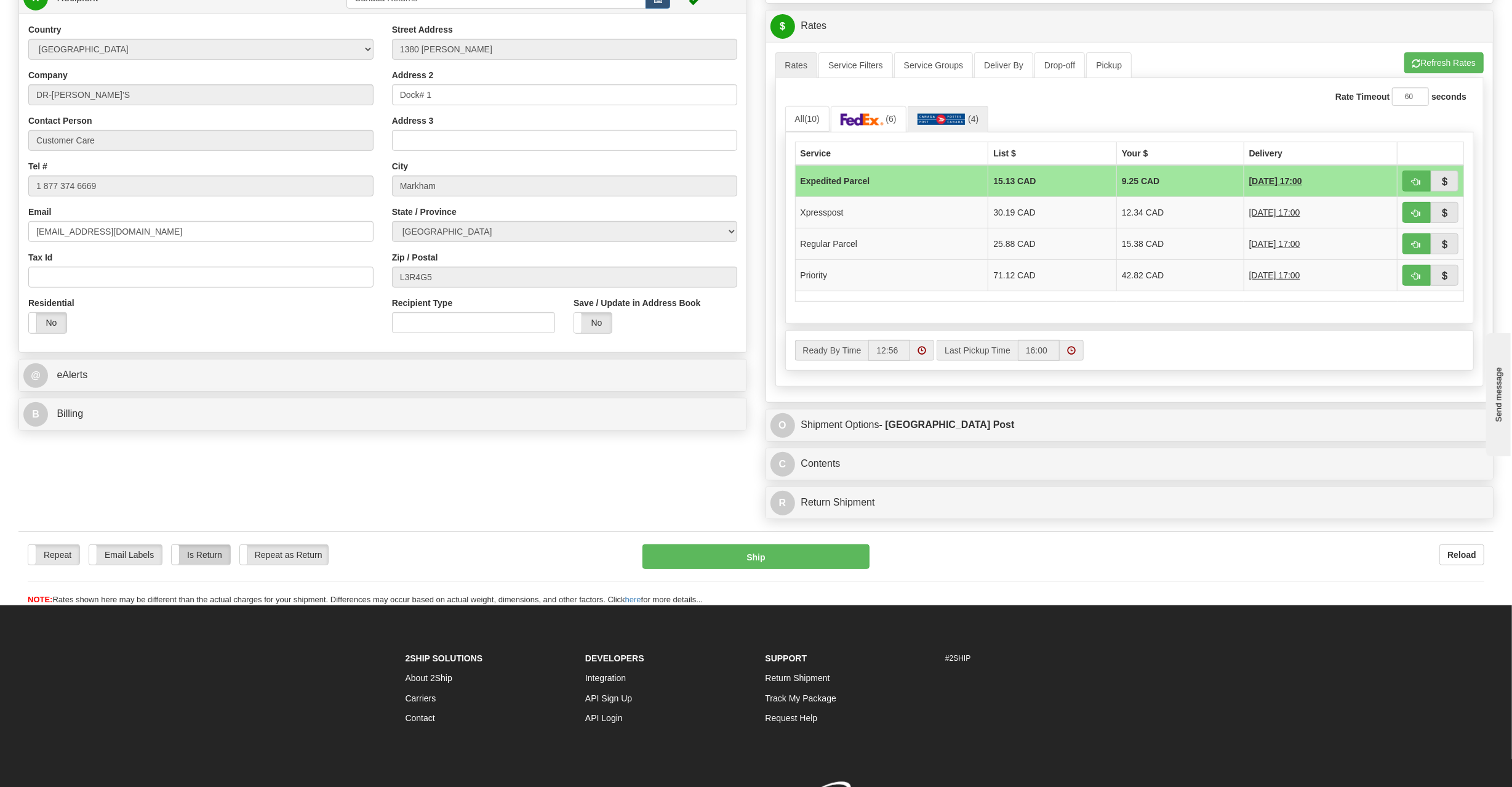
click at [207, 565] on label "Is Return" at bounding box center [201, 555] width 59 height 20
click at [708, 564] on button "Ship" at bounding box center [756, 556] width 228 height 24
type input "DOM.EP"
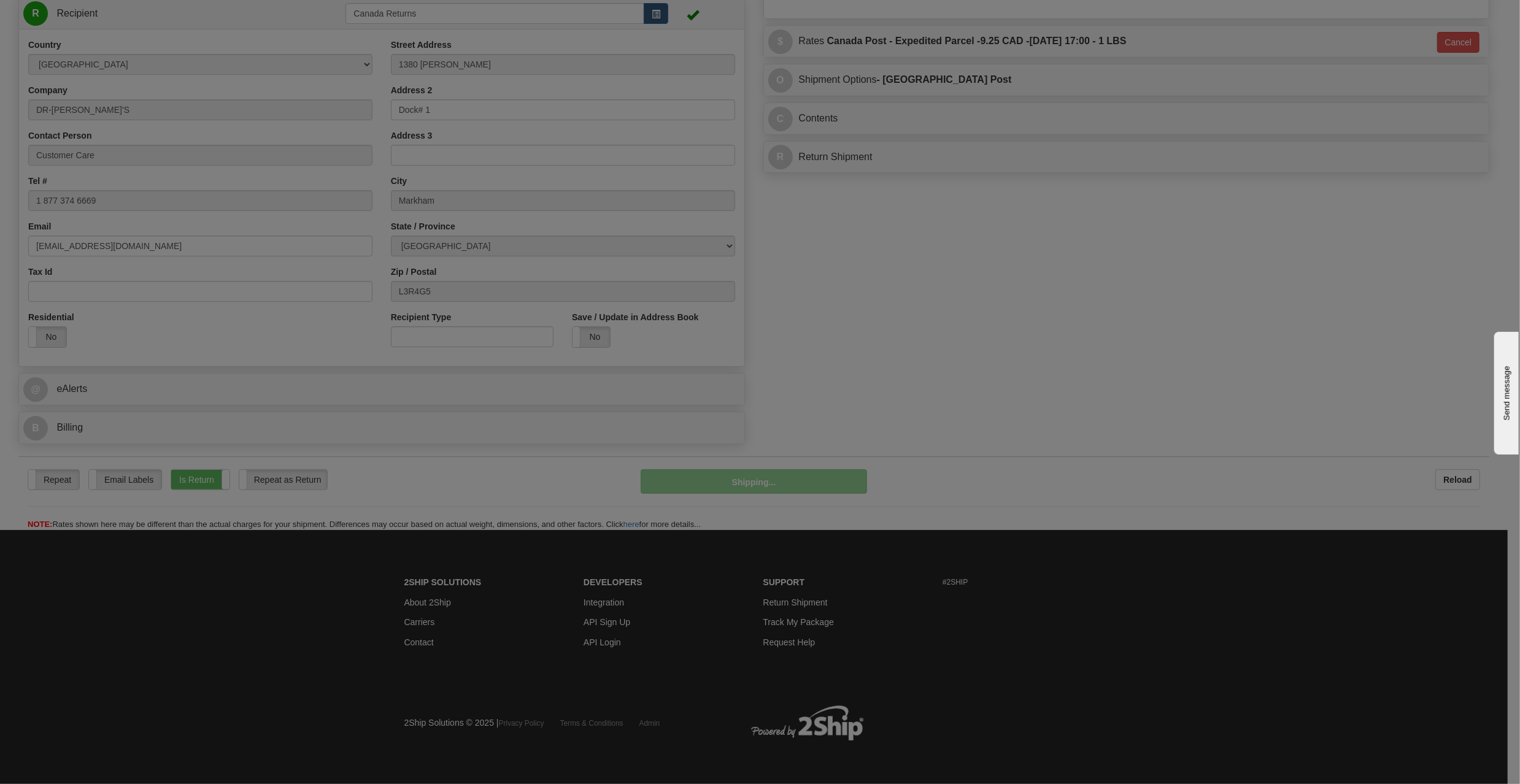
scroll to position [479, 0]
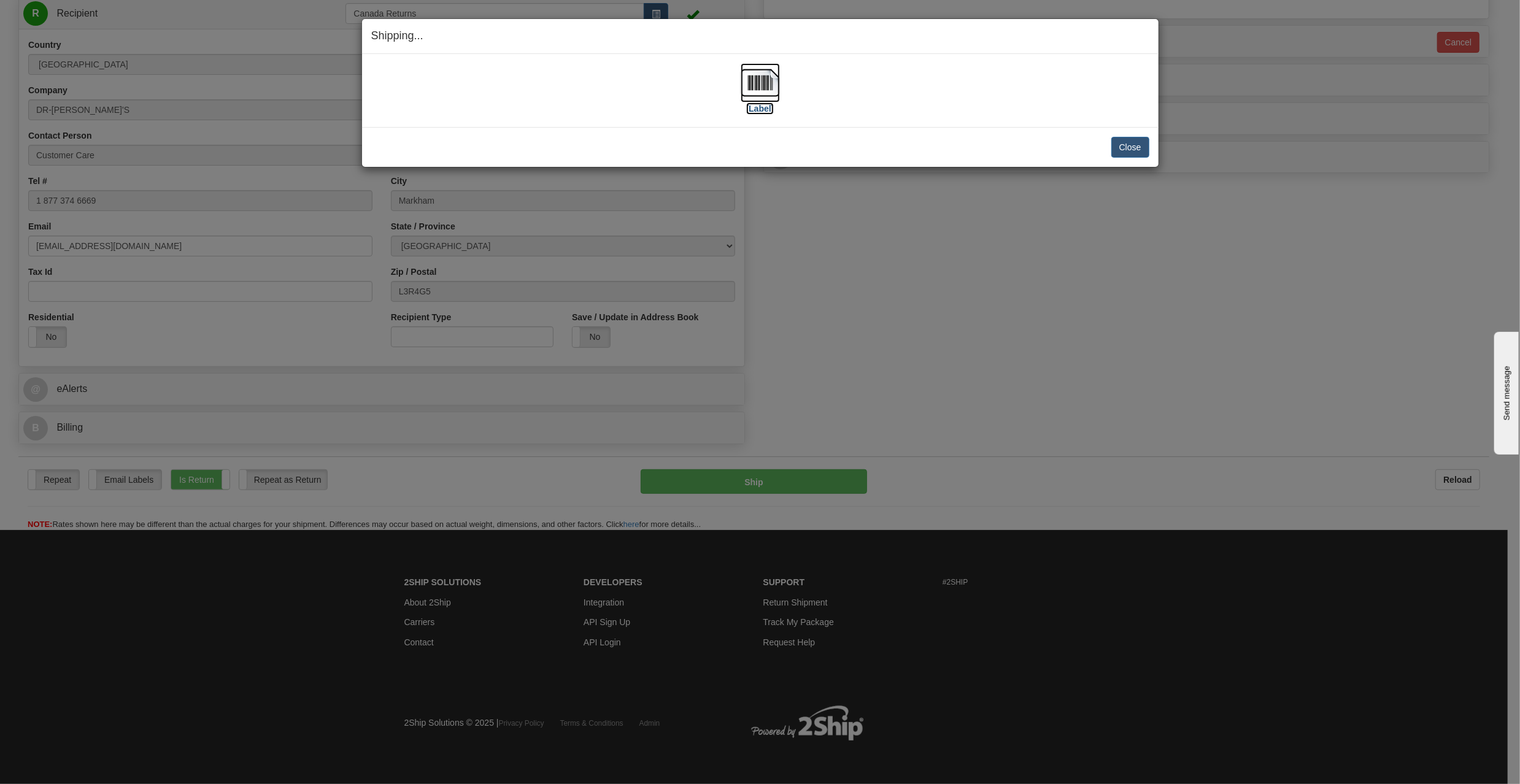
click at [757, 108] on label "[Label]" at bounding box center [759, 109] width 28 height 13
